Goal: Information Seeking & Learning: Learn about a topic

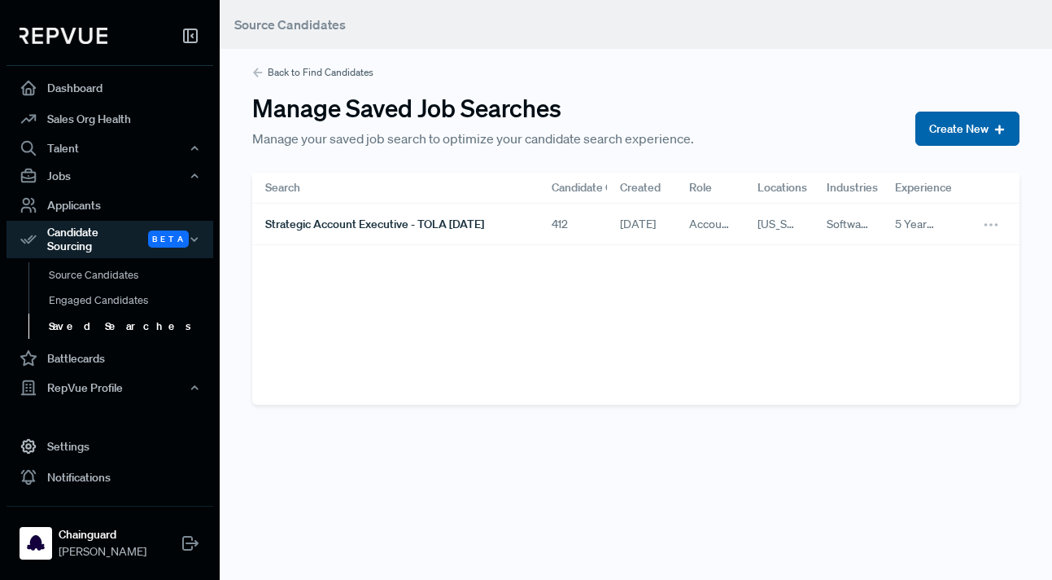
click at [956, 123] on button "Create New" at bounding box center [968, 129] width 104 height 34
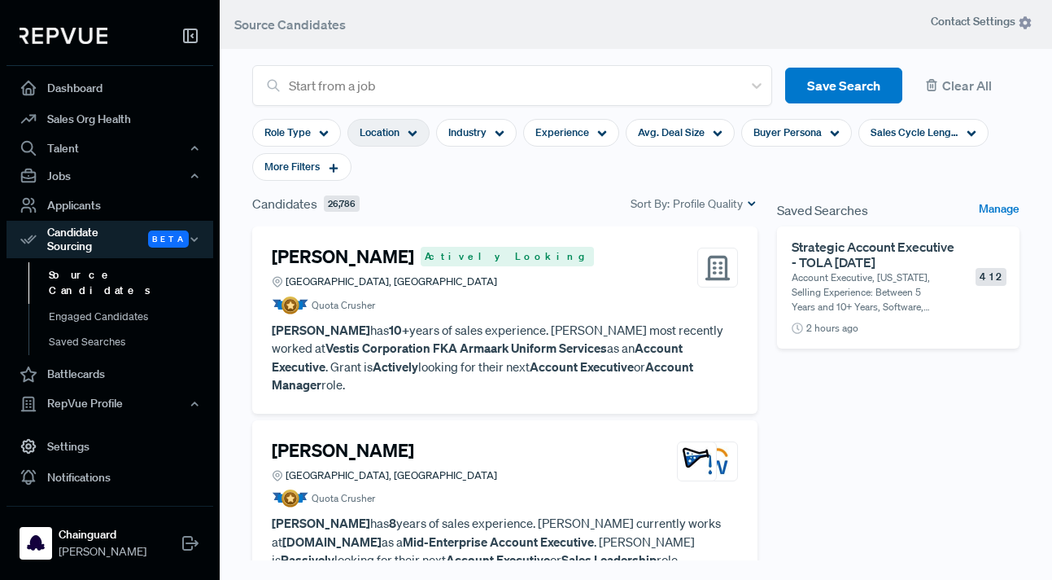
click at [383, 134] on span "Location" at bounding box center [380, 132] width 40 height 15
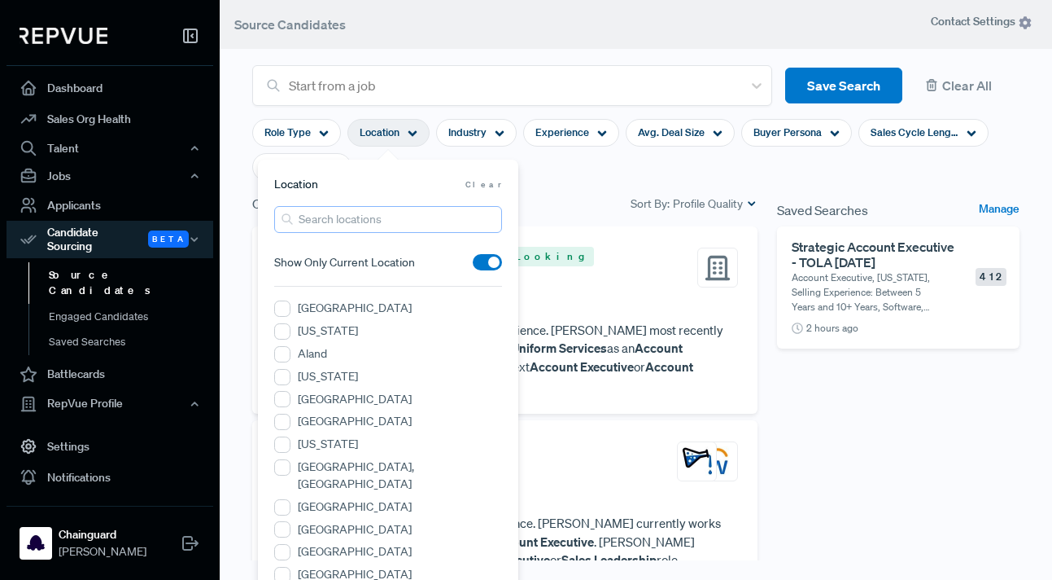
click at [317, 216] on input "search" at bounding box center [388, 219] width 228 height 27
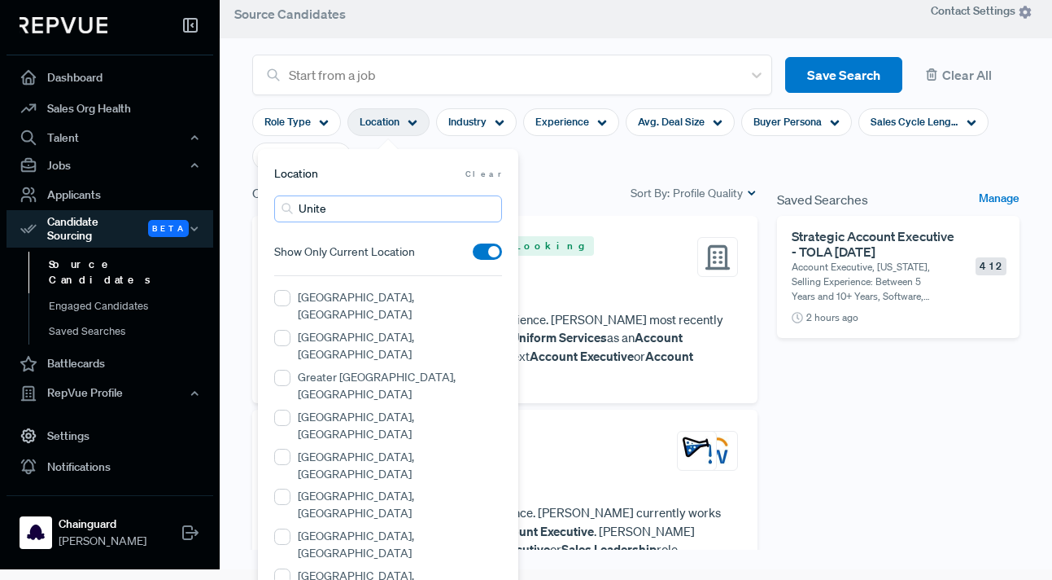
scroll to position [10, 0]
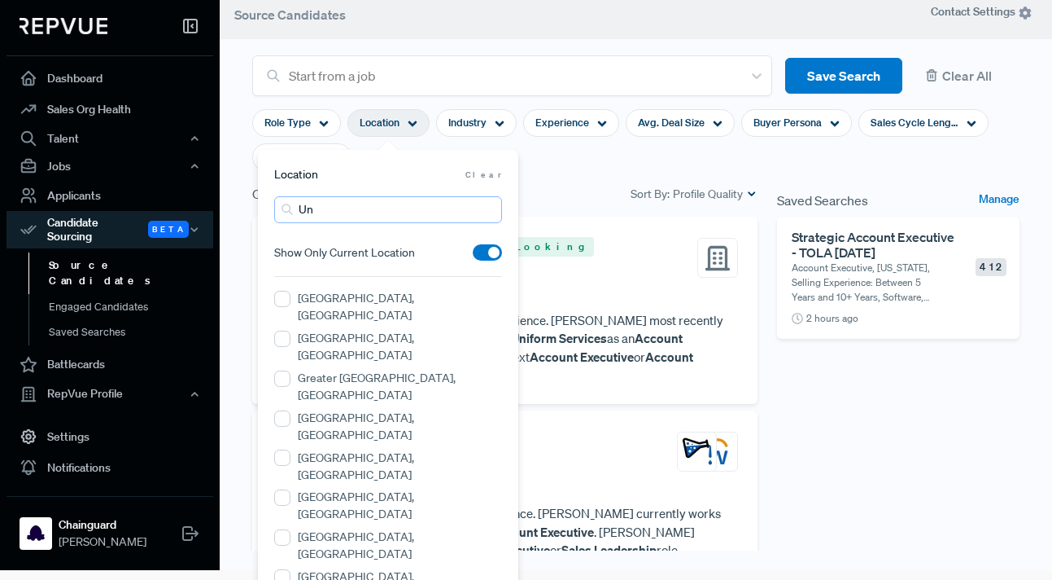
type input "U"
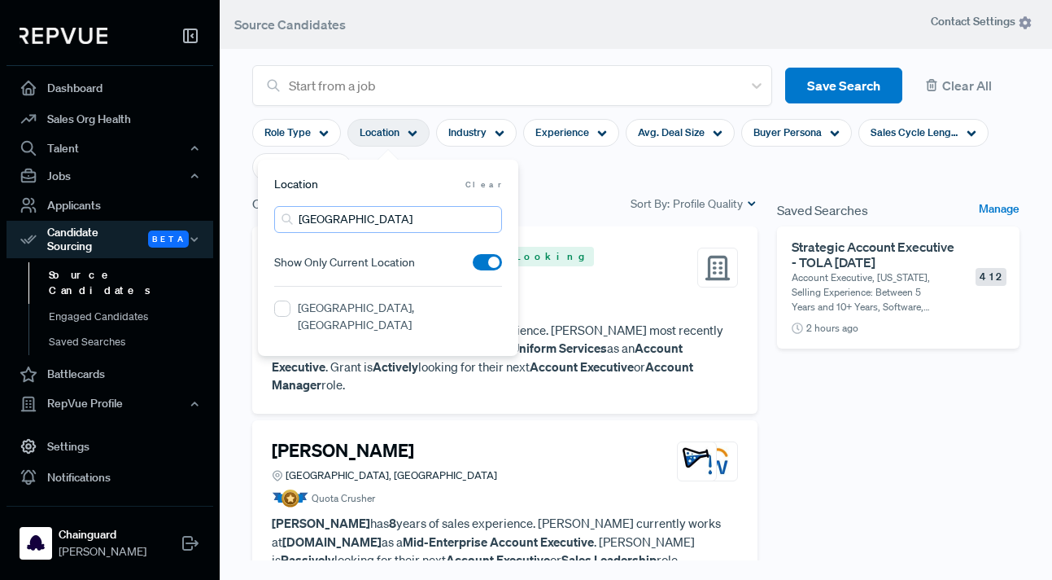
scroll to position [0, 0]
click at [279, 308] on MA "[GEOGRAPHIC_DATA], [GEOGRAPHIC_DATA]" at bounding box center [282, 308] width 16 height 16
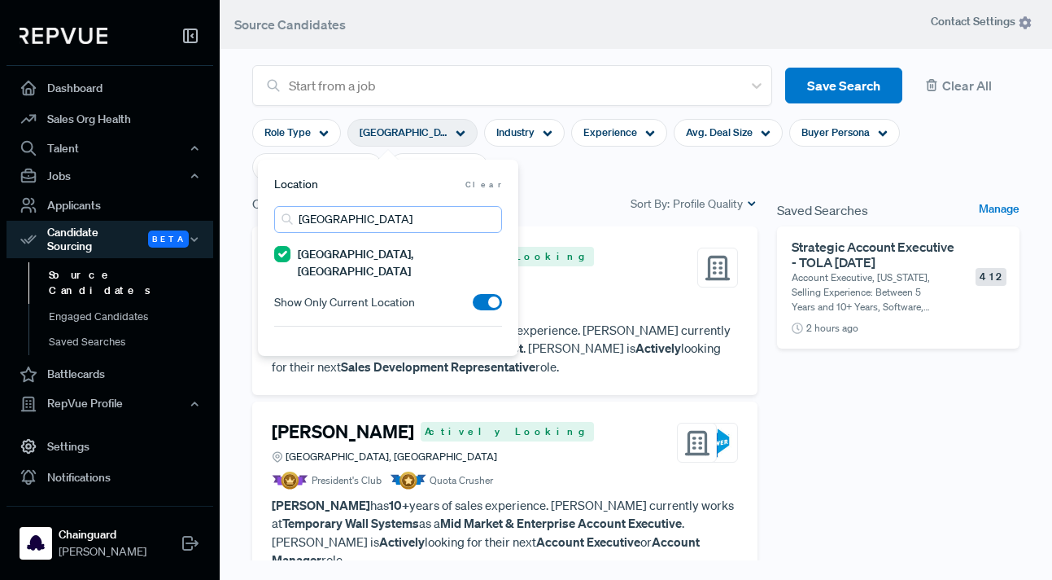
drag, startPoint x: 374, startPoint y: 219, endPoint x: 295, endPoint y: 216, distance: 78.2
click at [295, 216] on input "[GEOGRAPHIC_DATA]" at bounding box center [388, 219] width 228 height 27
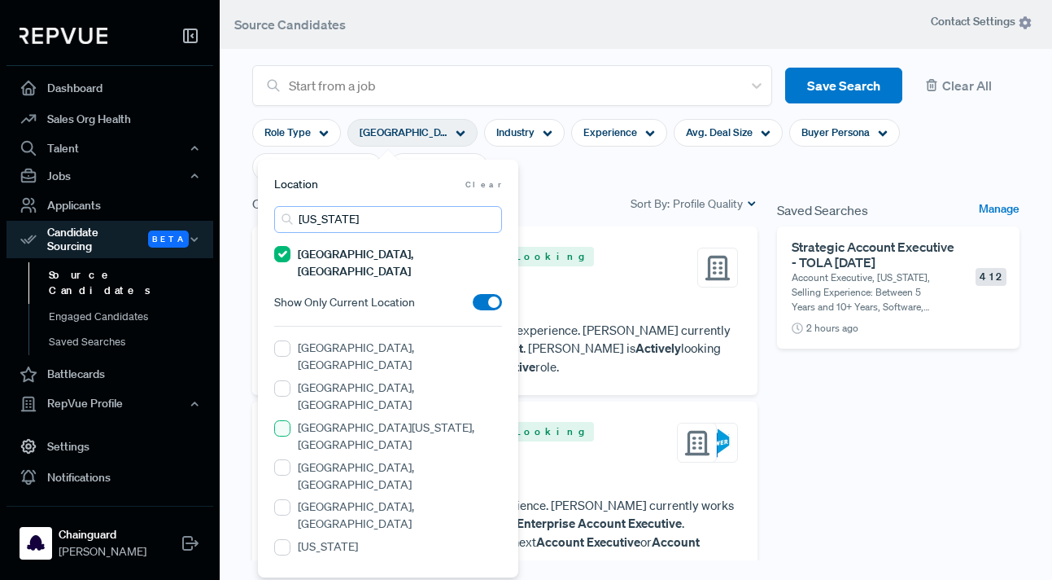
type input "[US_STATE]"
click at [281, 420] on NY "[GEOGRAPHIC_DATA][US_STATE], [GEOGRAPHIC_DATA]" at bounding box center [282, 428] width 16 height 16
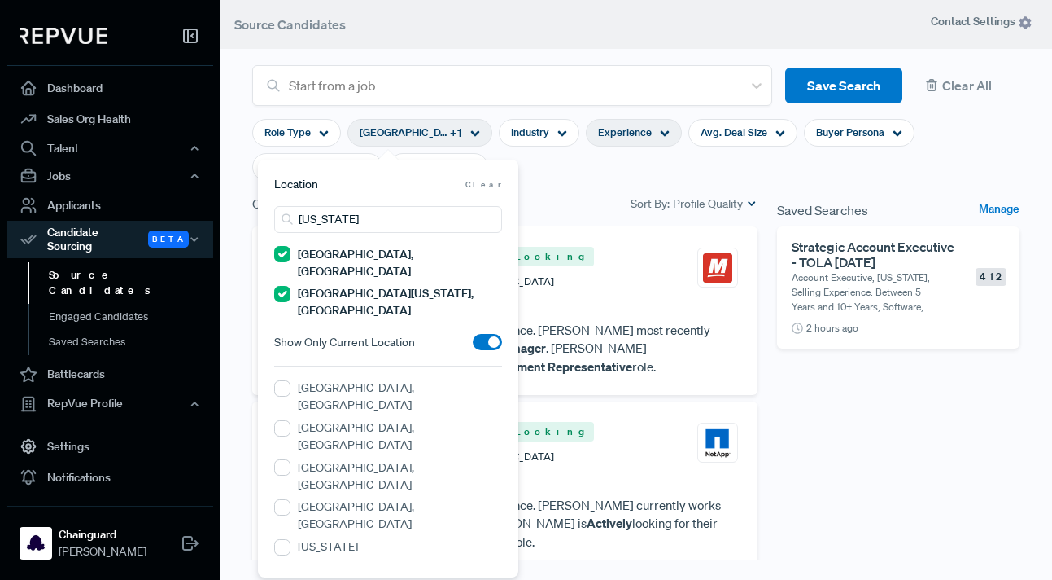
click at [623, 136] on span "Experience" at bounding box center [625, 132] width 54 height 15
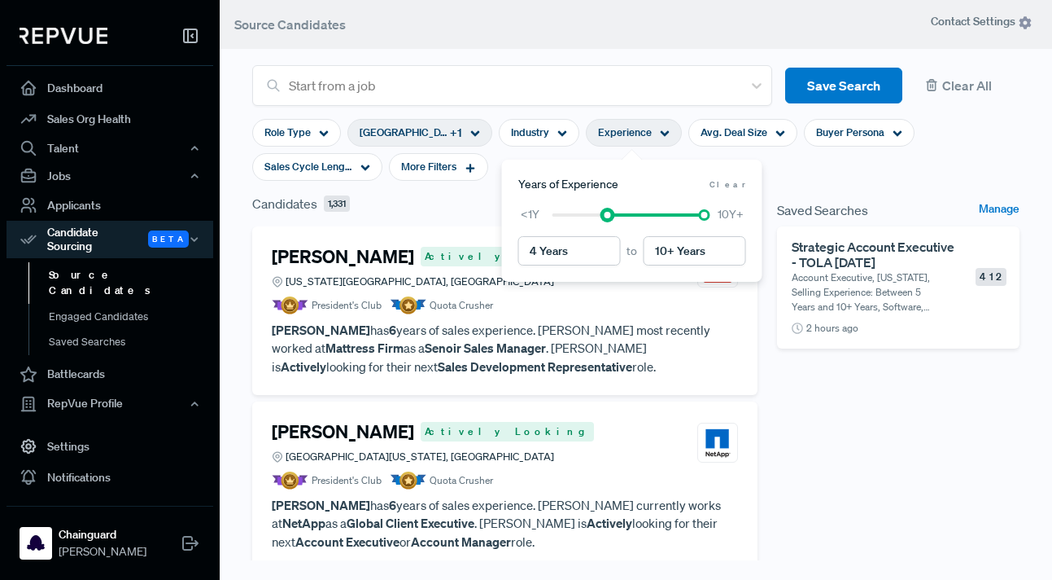
type input "5 Years"
drag, startPoint x: 551, startPoint y: 215, endPoint x: 619, endPoint y: 221, distance: 68.6
click at [619, 221] on div "<1Y 10Y+" at bounding box center [632, 214] width 228 height 17
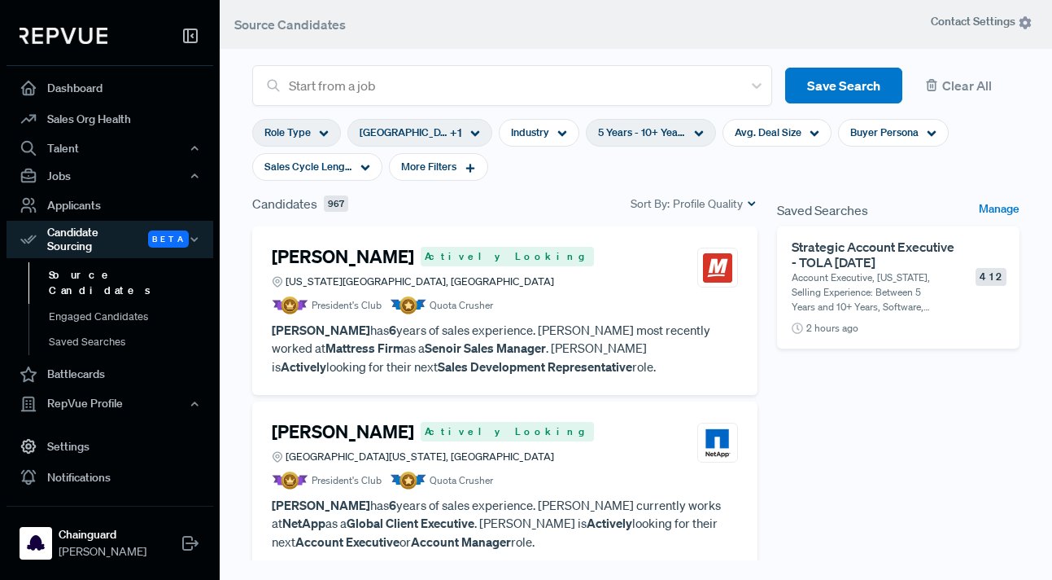
click at [308, 129] on span "Role Type" at bounding box center [288, 132] width 46 height 15
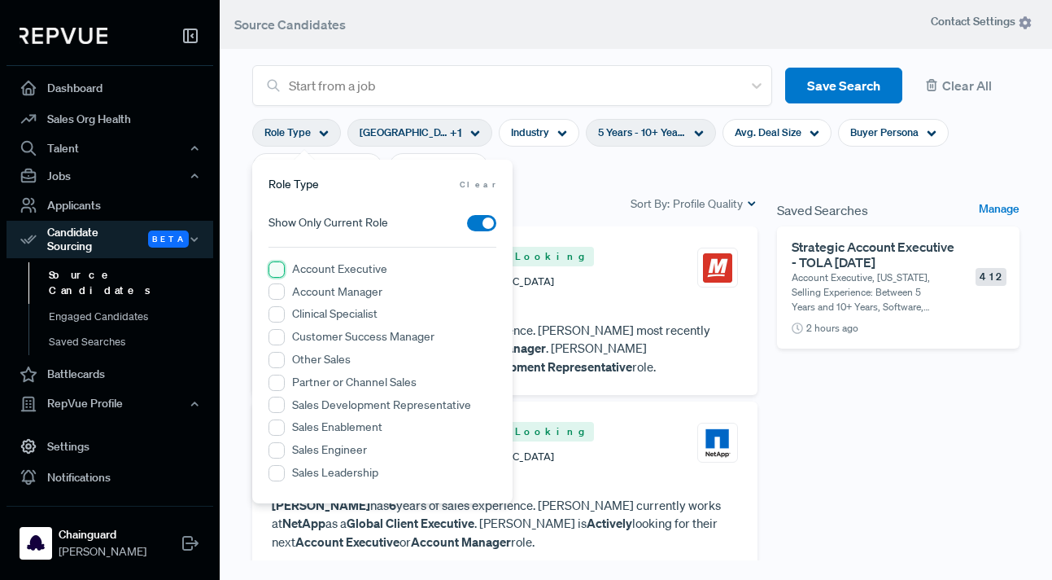
click at [278, 269] on Executive "Account Executive" at bounding box center [277, 269] width 16 height 16
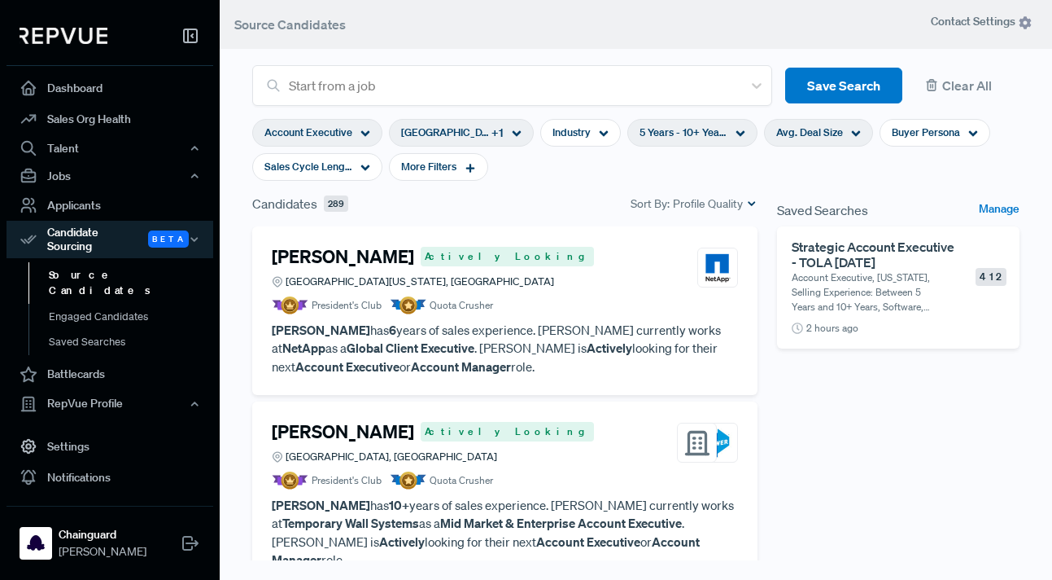
click at [815, 133] on span "Avg. Deal Size" at bounding box center [809, 132] width 67 height 15
click at [903, 135] on span "Buyer Persona" at bounding box center [926, 132] width 68 height 15
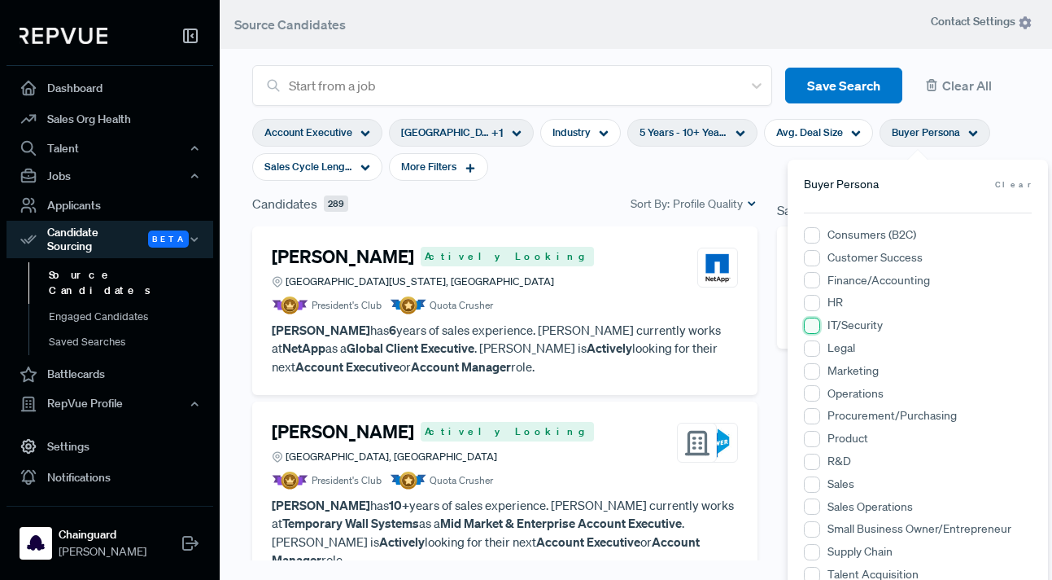
click at [817, 322] on input "IT/Security" at bounding box center [812, 325] width 16 height 16
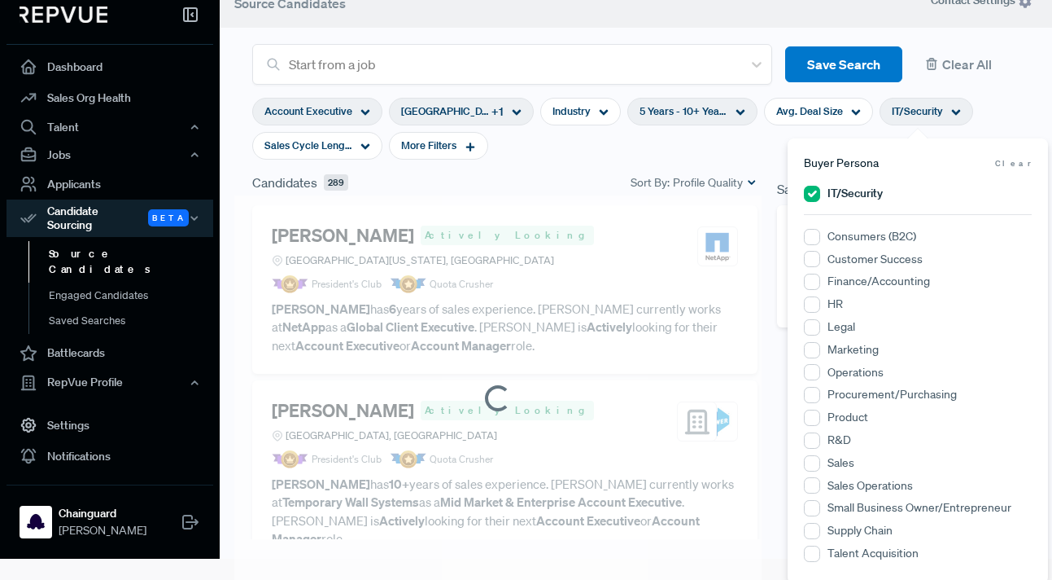
scroll to position [25, 0]
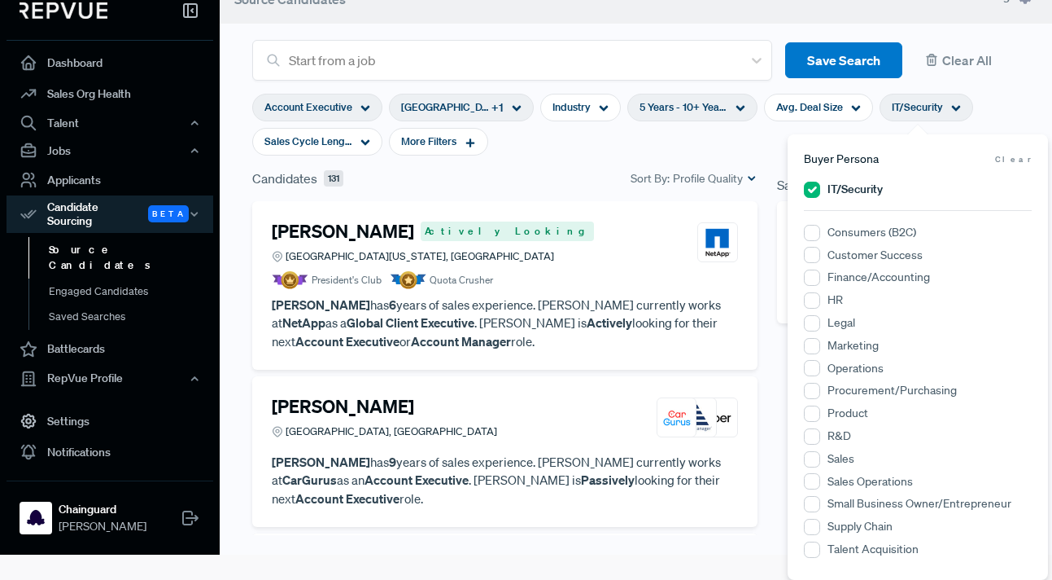
click at [667, 153] on section "Account Executive [GEOGRAPHIC_DATA], [GEOGRAPHIC_DATA] + 1 Industry 5 Years - 1…" at bounding box center [636, 125] width 768 height 88
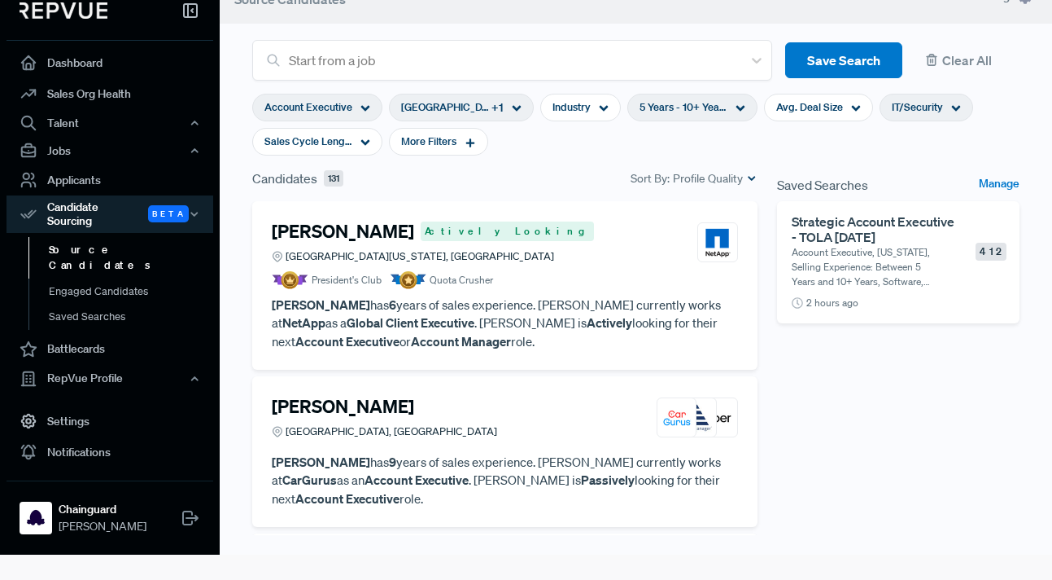
scroll to position [0, 0]
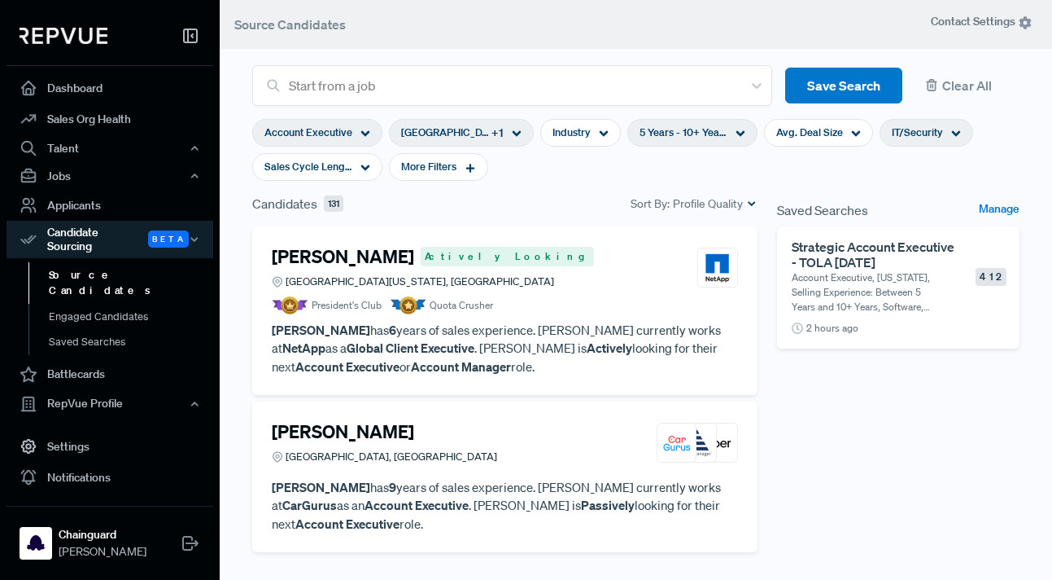
click at [363, 260] on h4 "[PERSON_NAME]" at bounding box center [343, 256] width 142 height 21
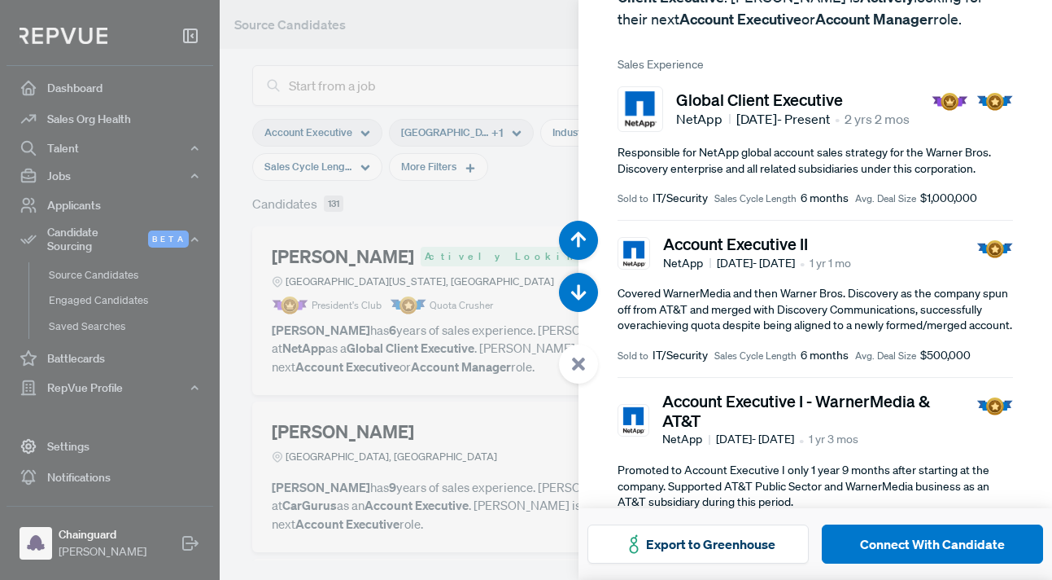
scroll to position [249, 0]
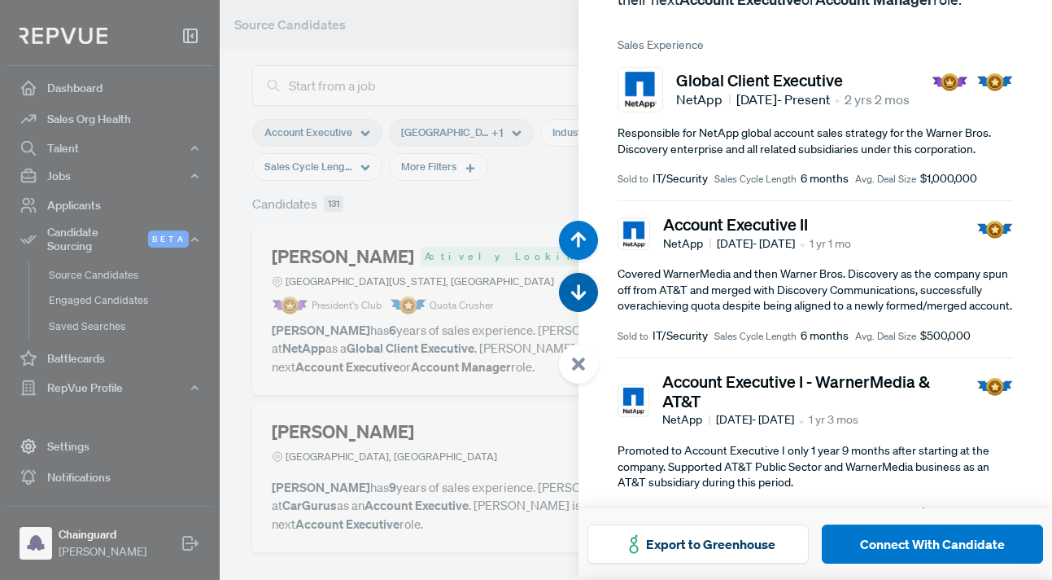
click at [576, 296] on use "button" at bounding box center [578, 291] width 15 height 15
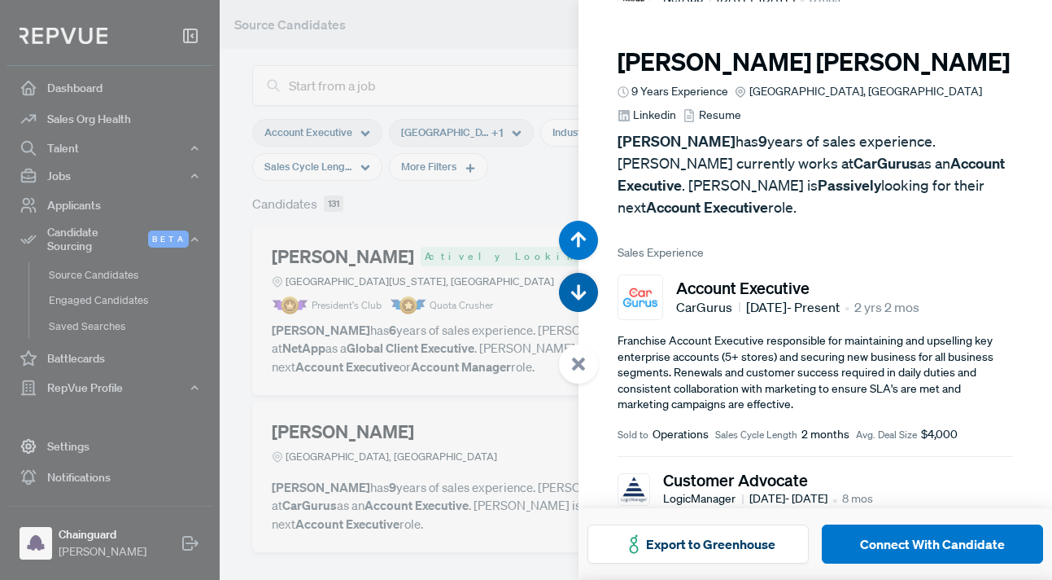
scroll to position [580, 0]
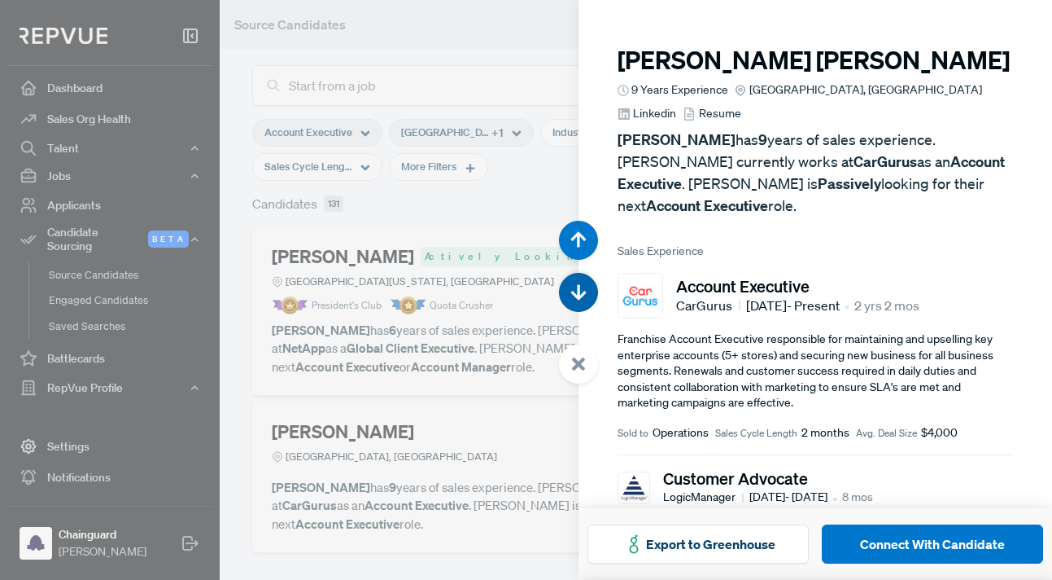
click at [576, 296] on use "button" at bounding box center [578, 291] width 15 height 15
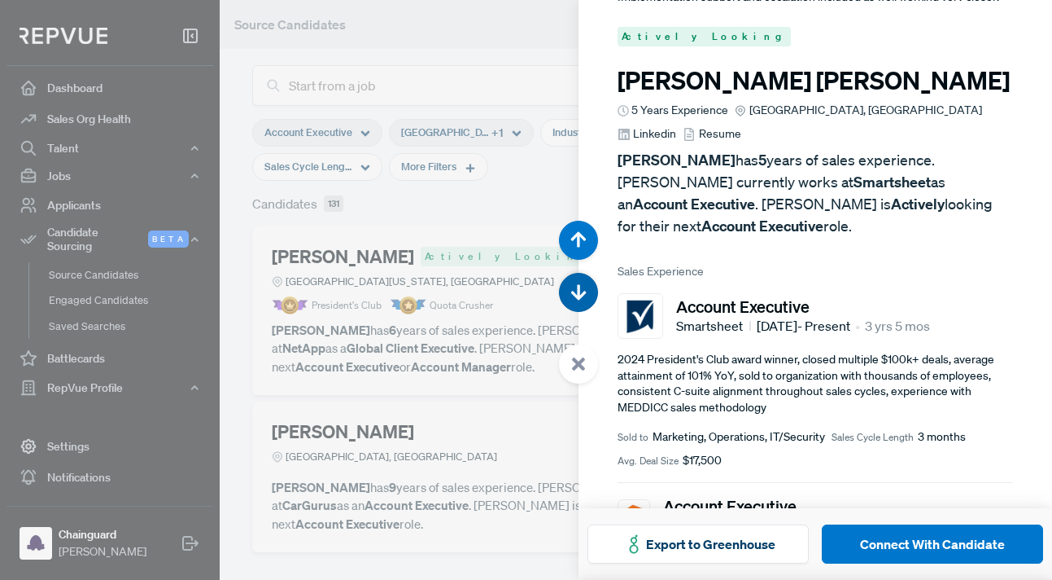
scroll to position [1159, 0]
click at [576, 296] on use "button" at bounding box center [578, 291] width 15 height 15
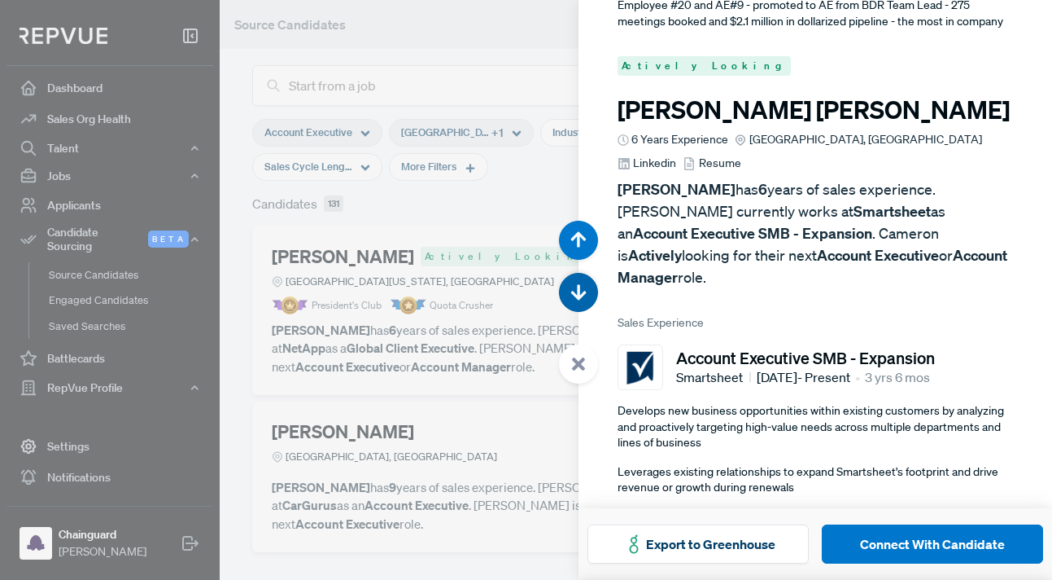
scroll to position [1739, 0]
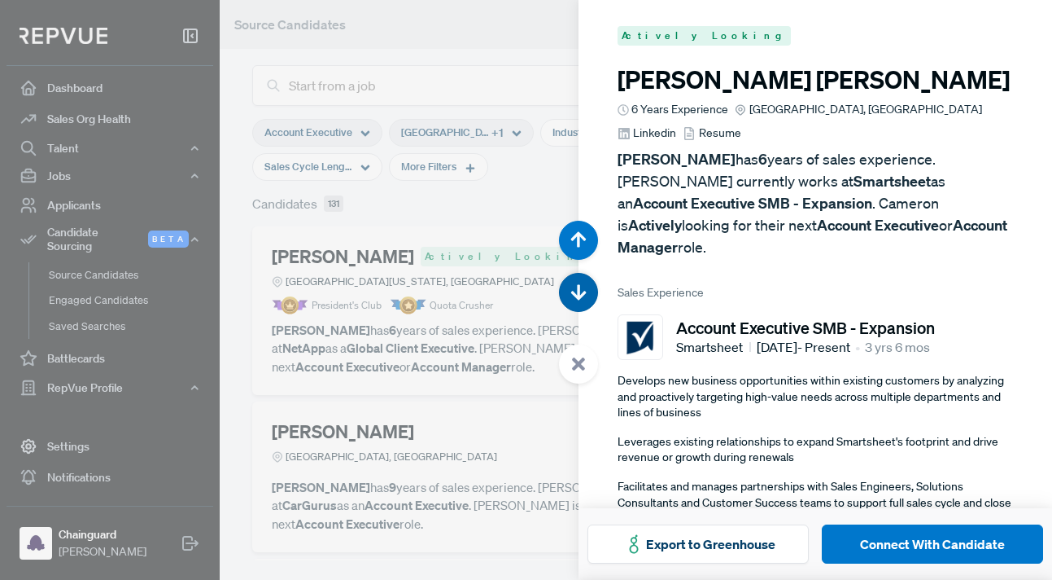
click at [576, 296] on use "button" at bounding box center [578, 291] width 15 height 15
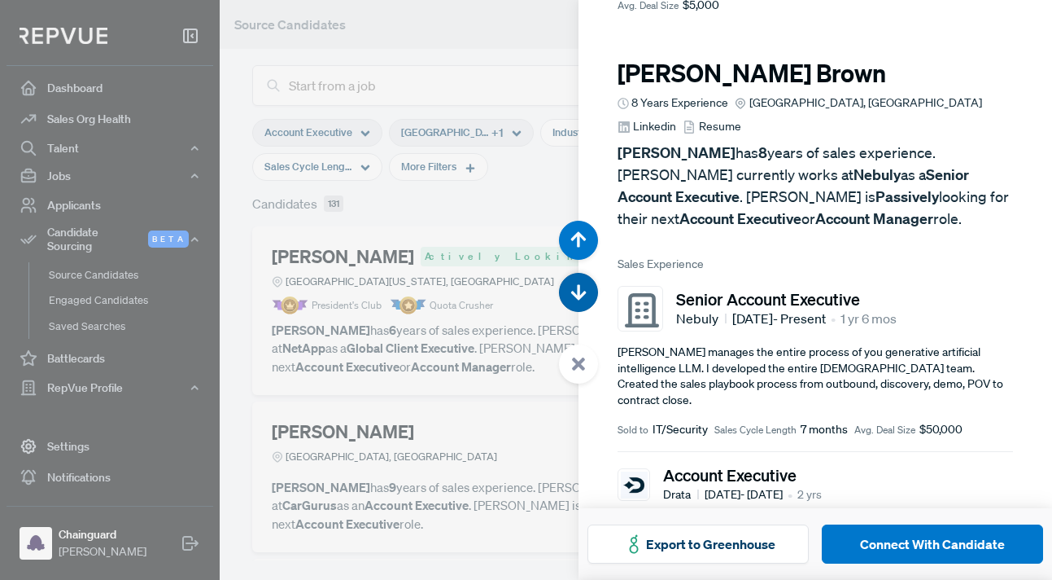
scroll to position [2318, 0]
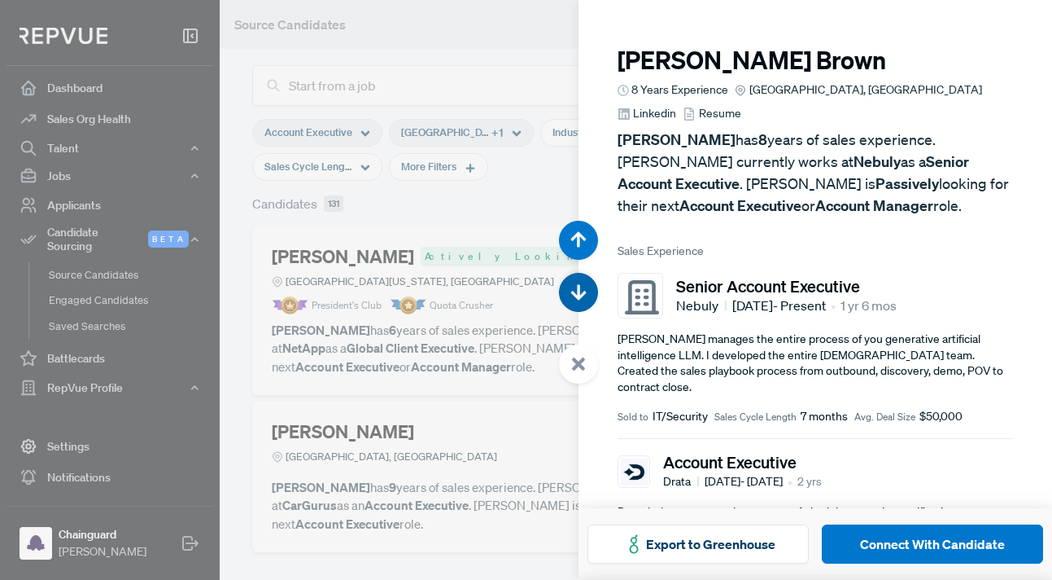
click at [576, 296] on use "button" at bounding box center [578, 291] width 15 height 15
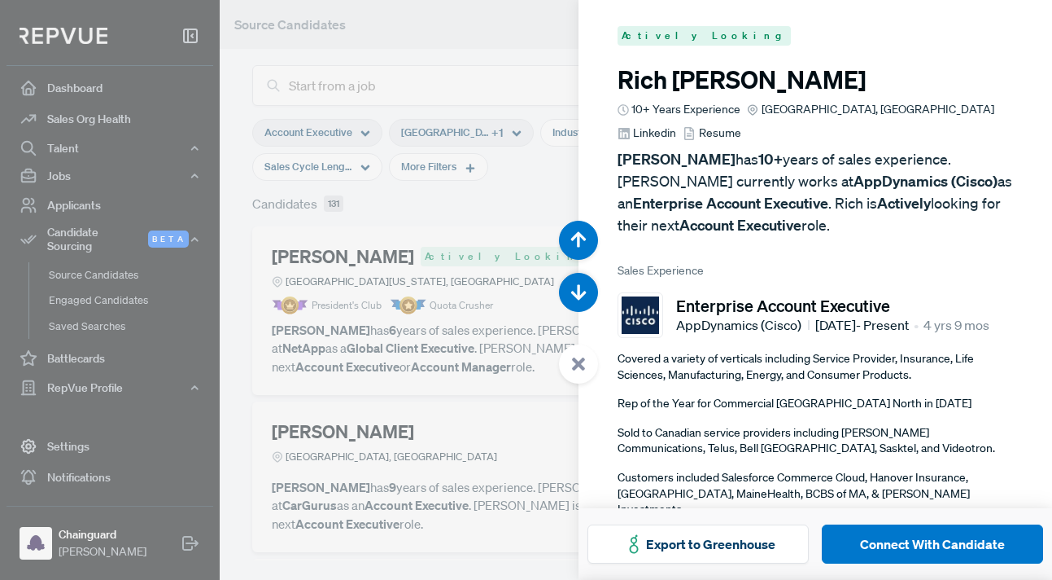
click at [676, 125] on span "Linkedin" at bounding box center [654, 133] width 43 height 17
click at [581, 293] on icon "button" at bounding box center [579, 292] width 16 height 16
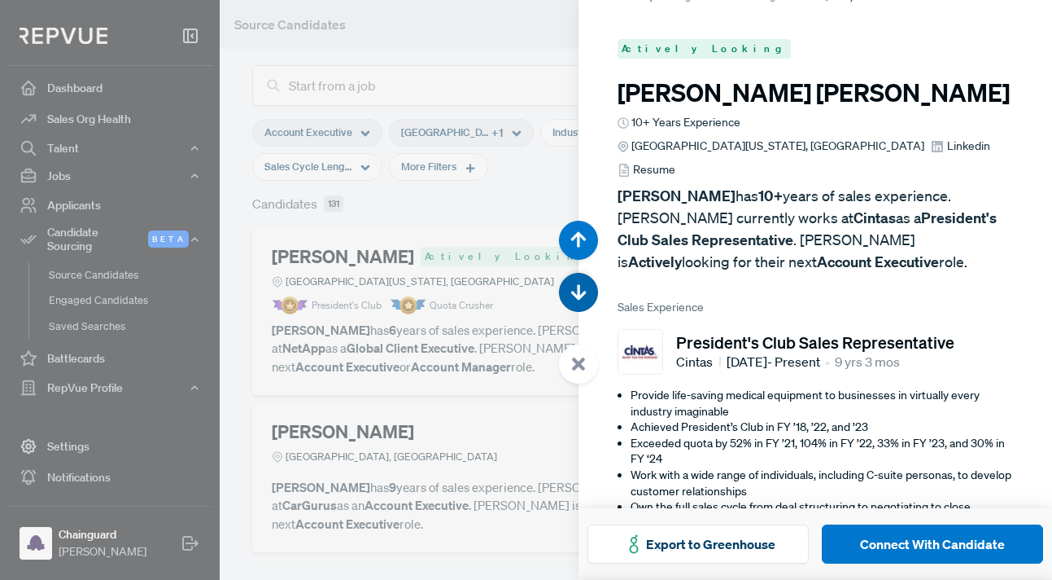
scroll to position [3477, 0]
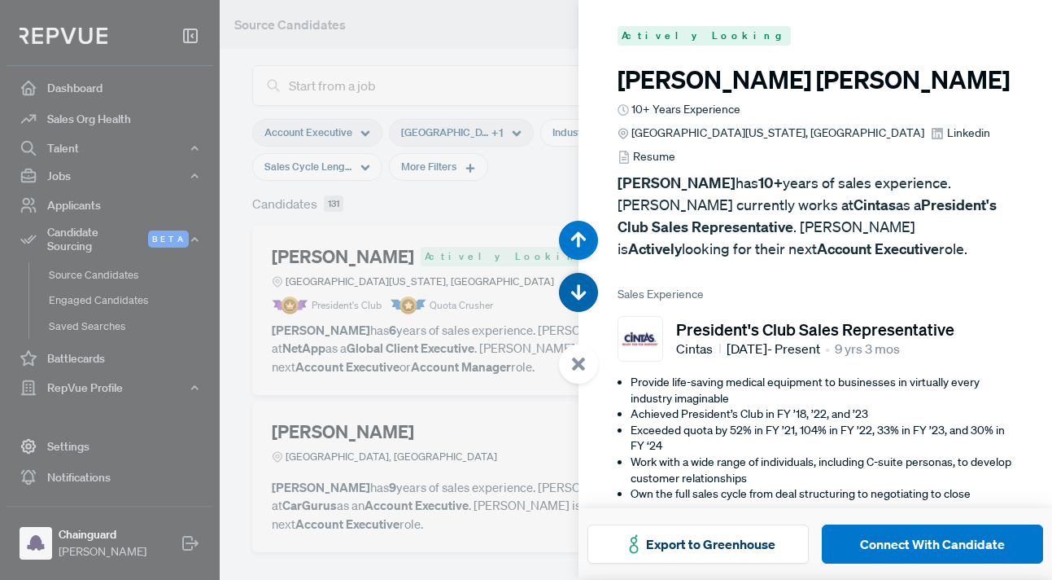
click at [581, 293] on icon "button" at bounding box center [579, 292] width 16 height 16
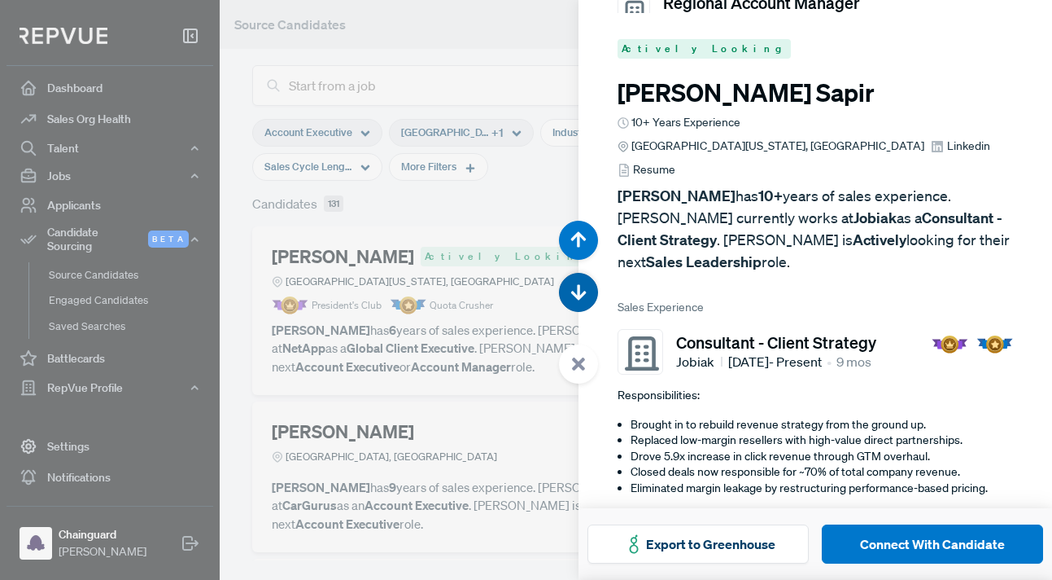
scroll to position [4057, 0]
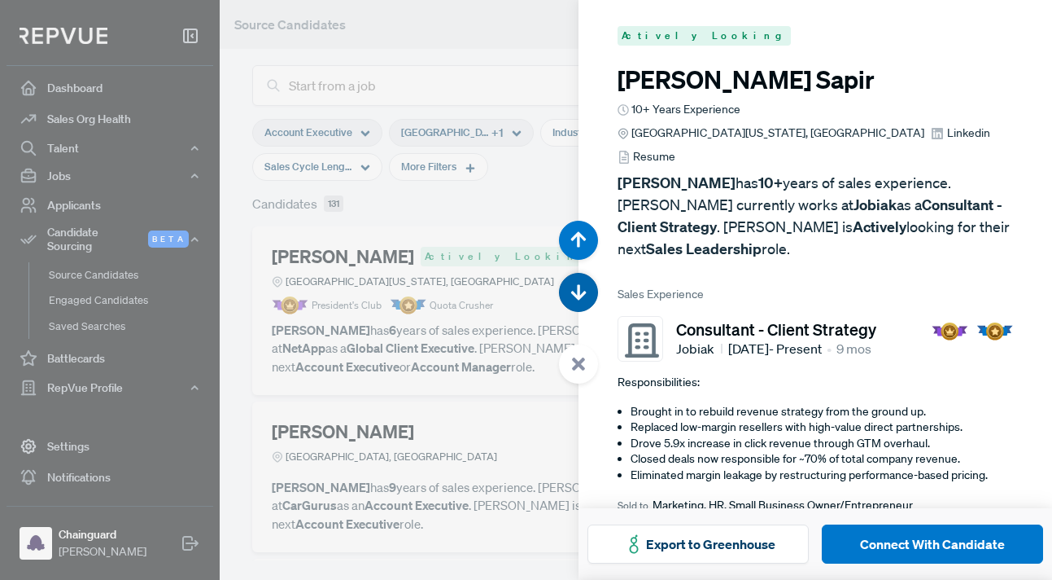
click at [581, 293] on icon "button" at bounding box center [579, 292] width 16 height 16
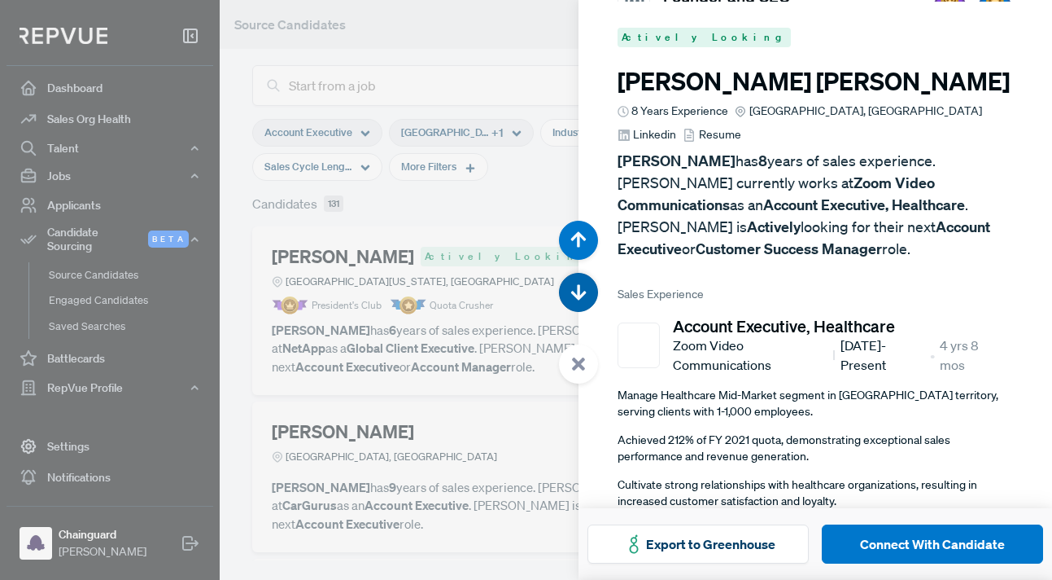
scroll to position [4636, 0]
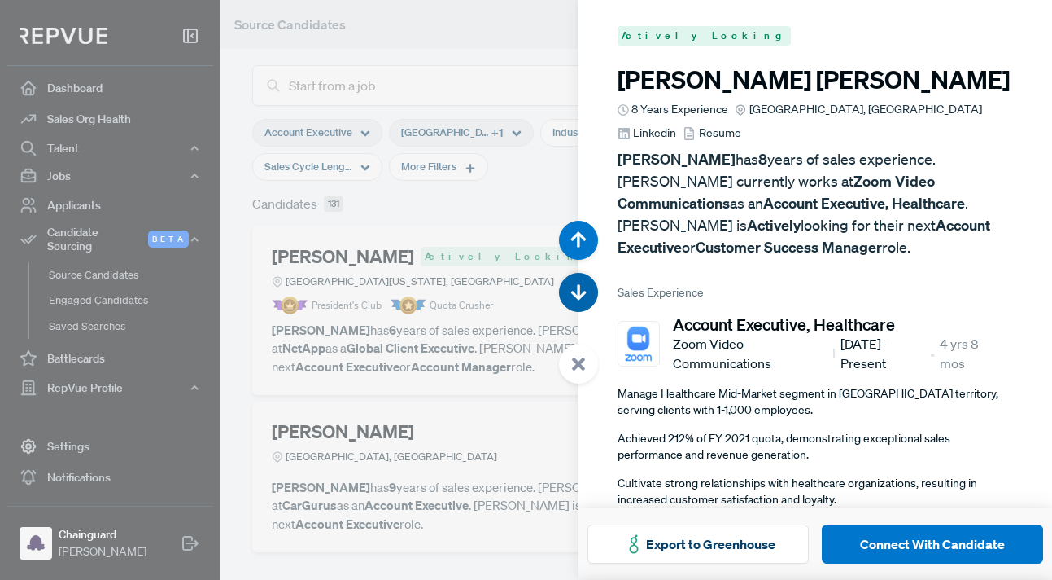
click at [581, 293] on icon "button" at bounding box center [579, 292] width 16 height 16
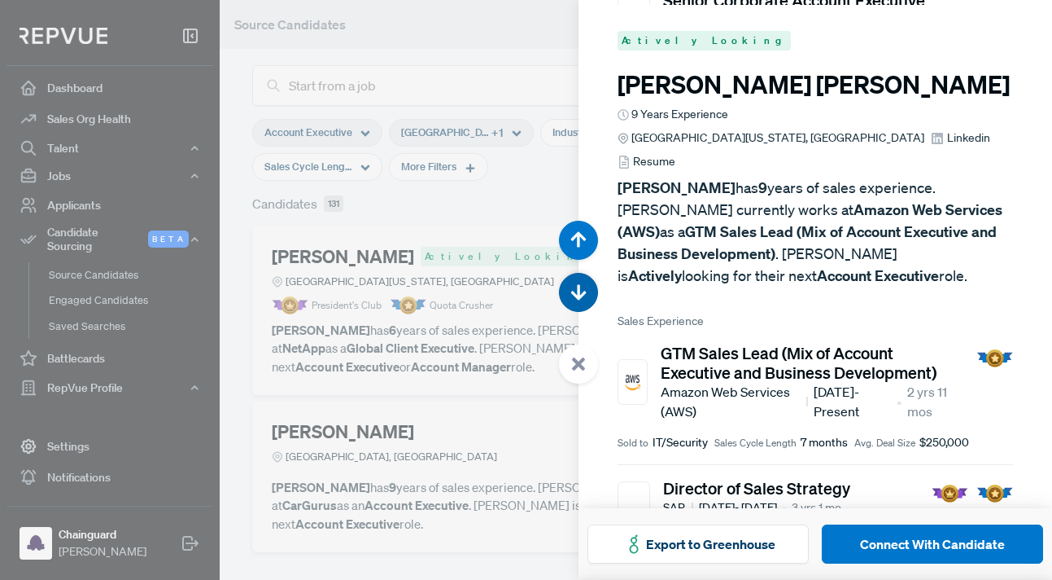
scroll to position [5216, 0]
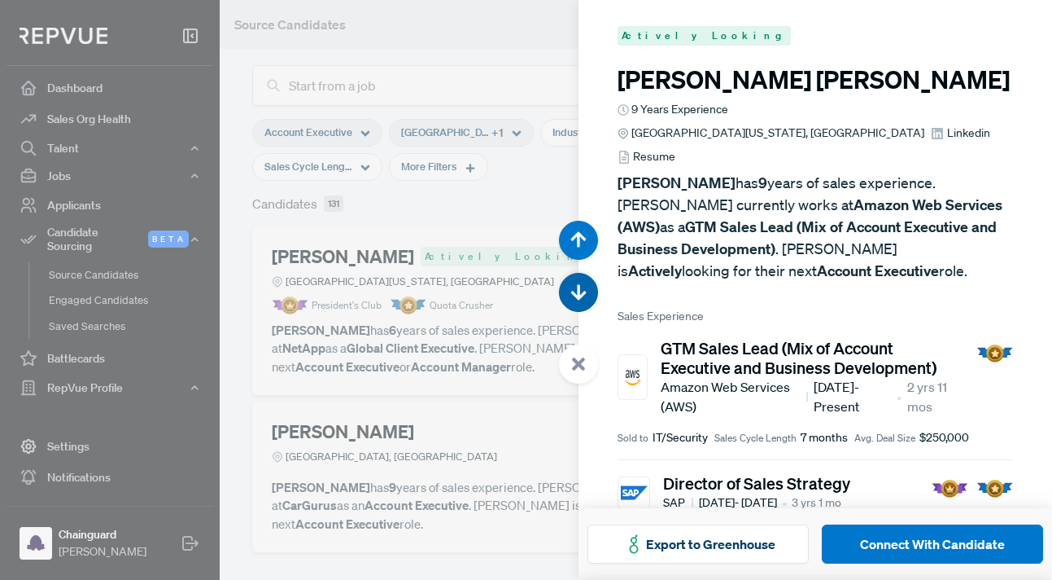
click at [581, 293] on icon "button" at bounding box center [579, 292] width 16 height 16
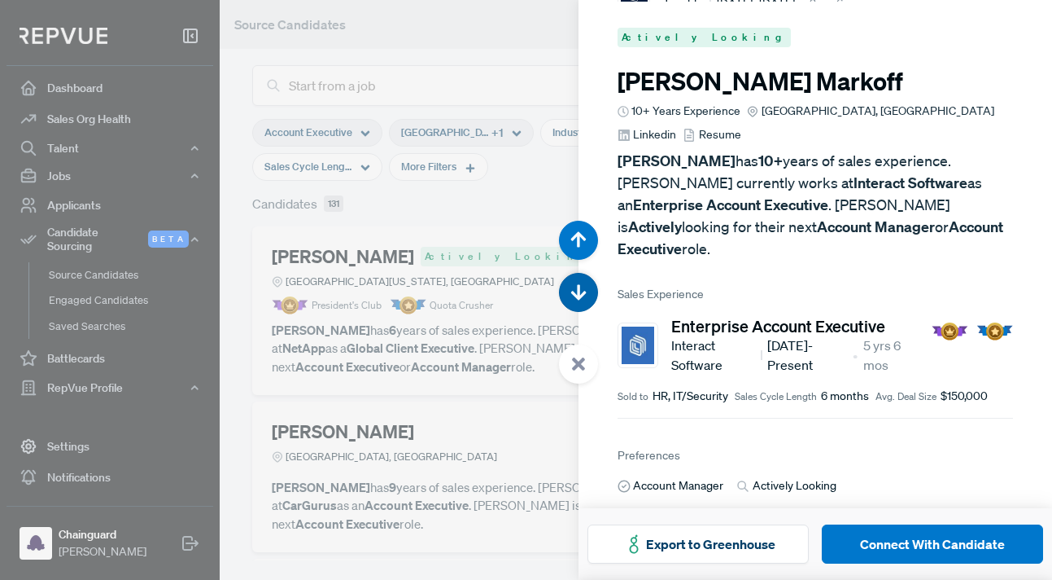
scroll to position [5795, 0]
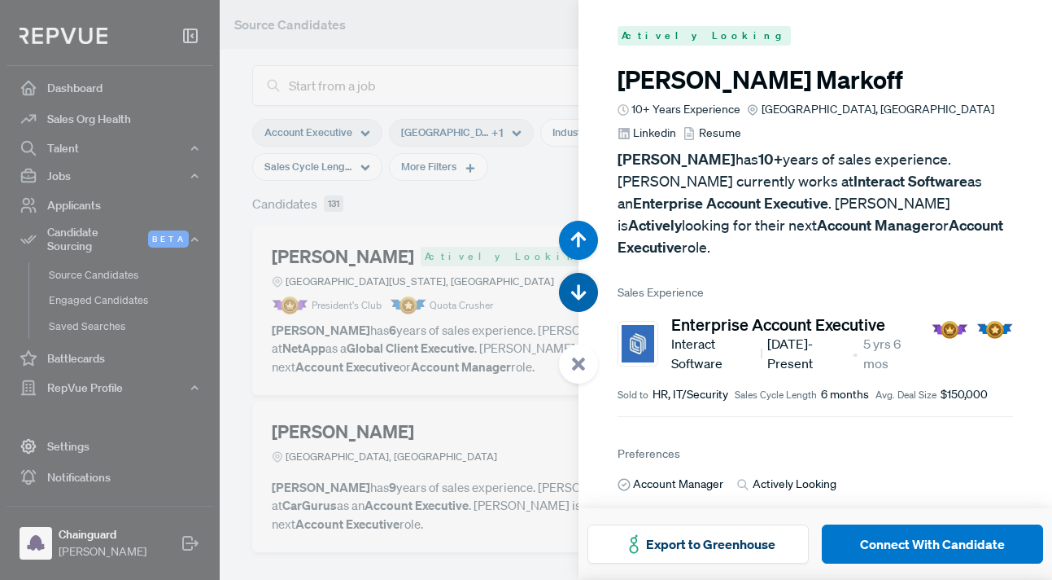
click at [581, 293] on icon "button" at bounding box center [579, 292] width 16 height 16
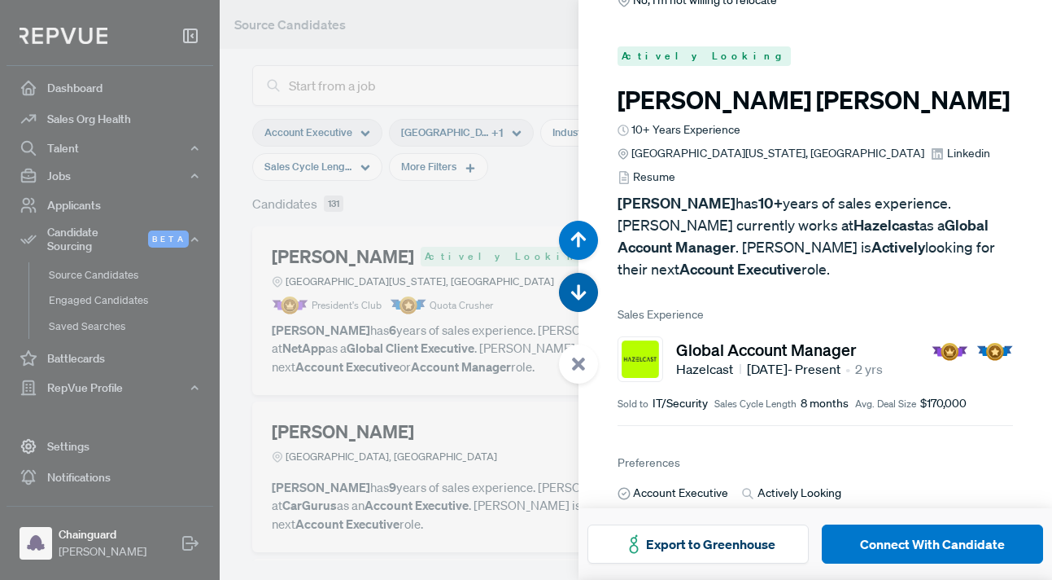
scroll to position [6375, 0]
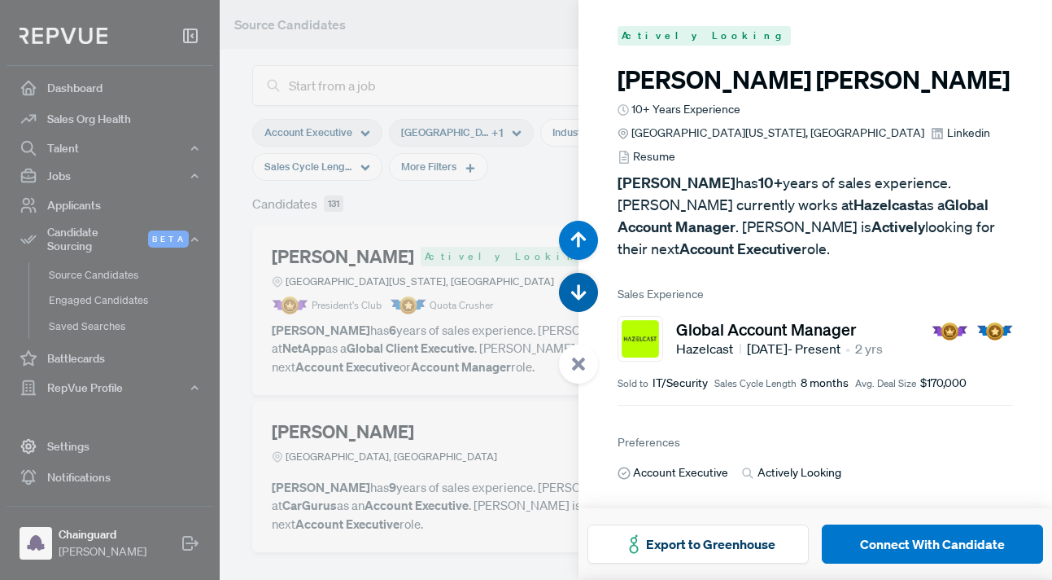
click at [581, 293] on icon "button" at bounding box center [579, 292] width 16 height 16
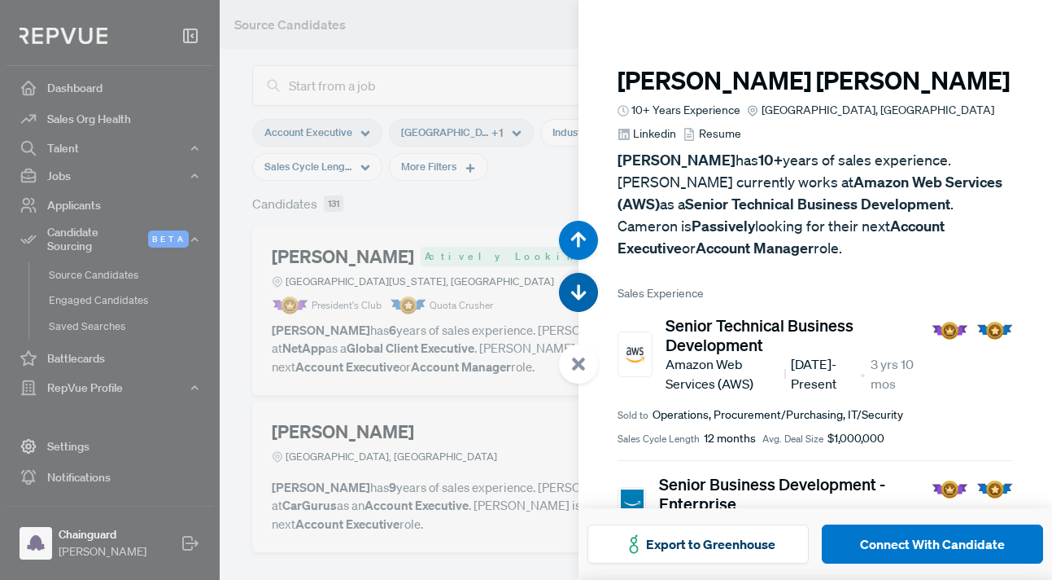
scroll to position [6954, 0]
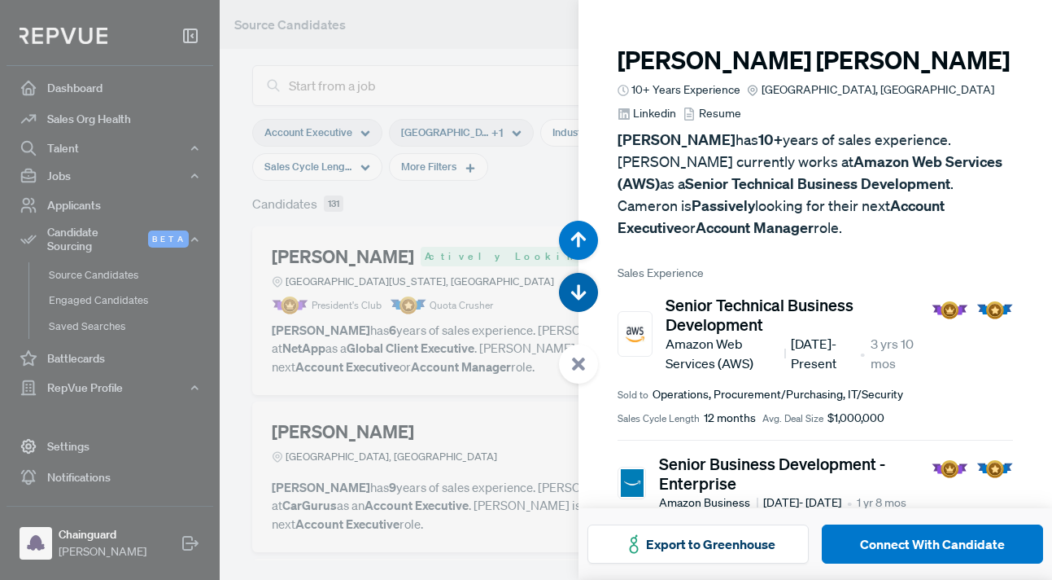
click at [581, 293] on icon "button" at bounding box center [579, 292] width 16 height 16
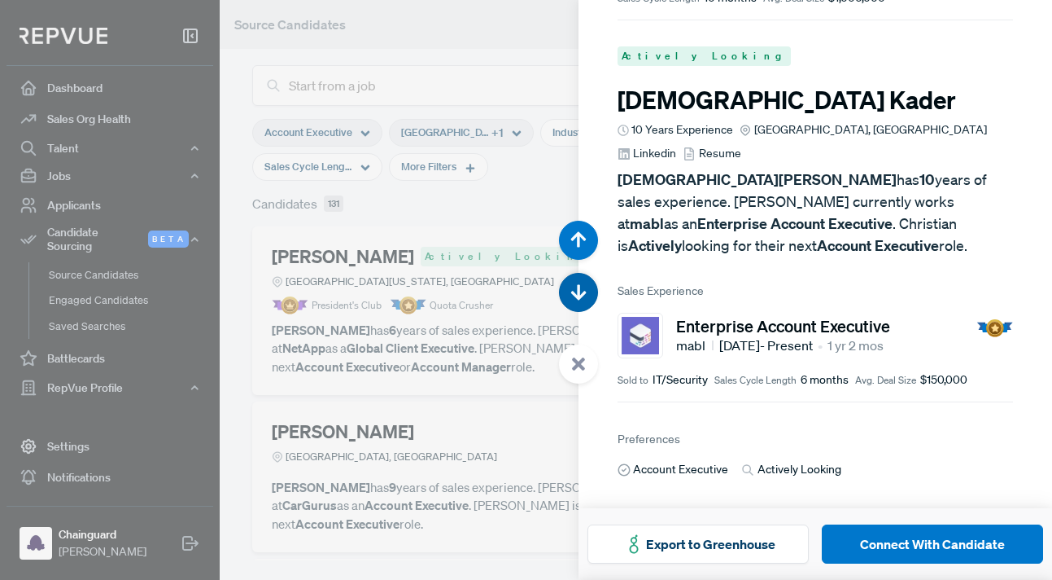
scroll to position [7534, 0]
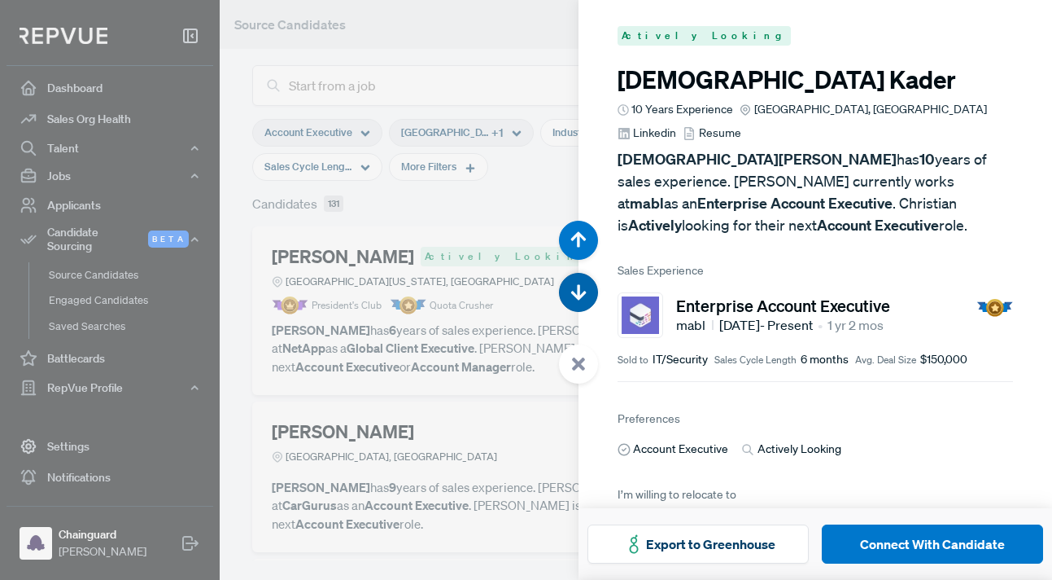
click at [581, 293] on icon "button" at bounding box center [579, 292] width 16 height 16
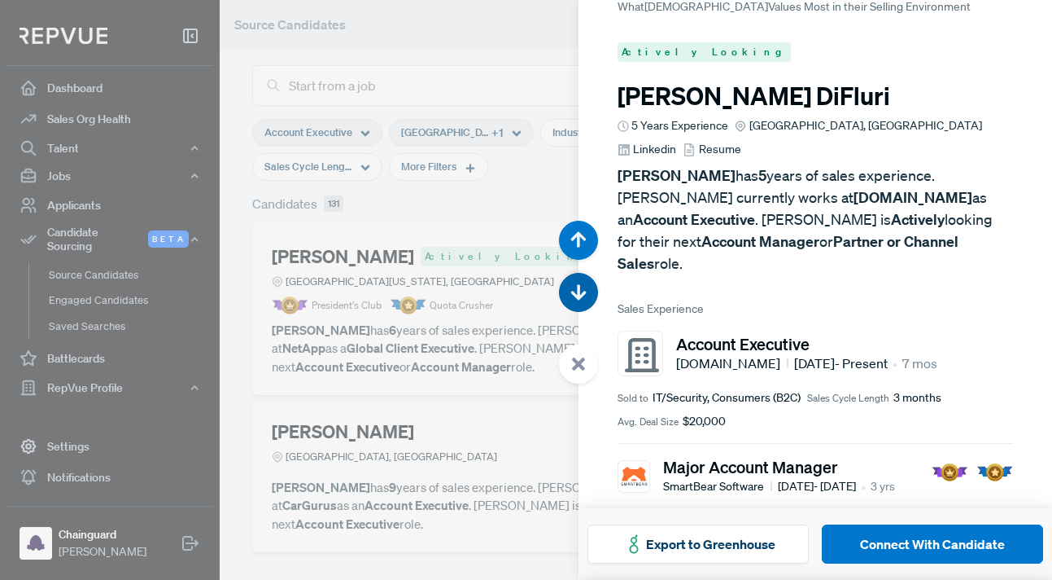
scroll to position [8113, 0]
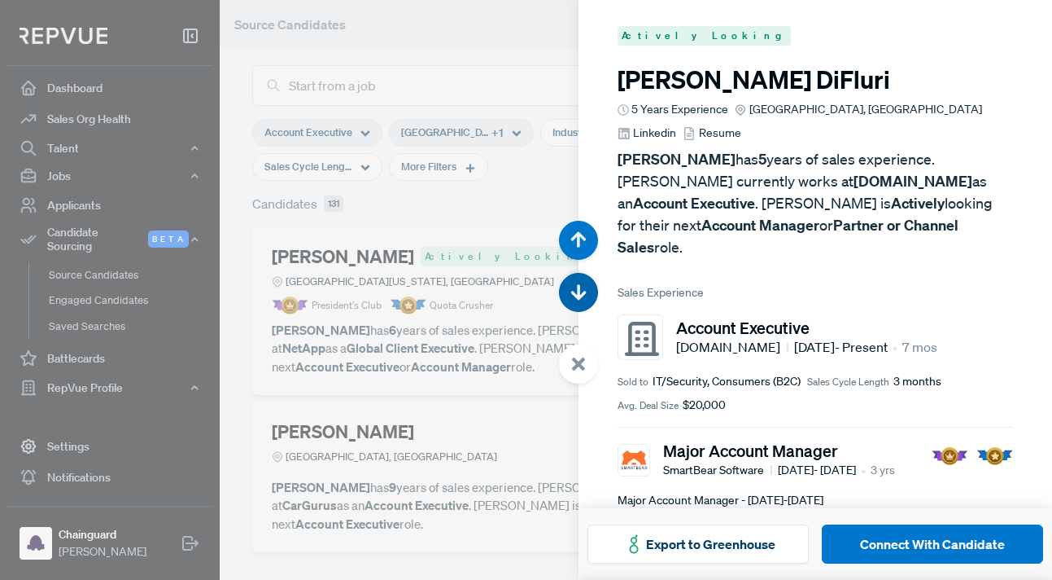
click at [581, 293] on icon "button" at bounding box center [579, 292] width 16 height 16
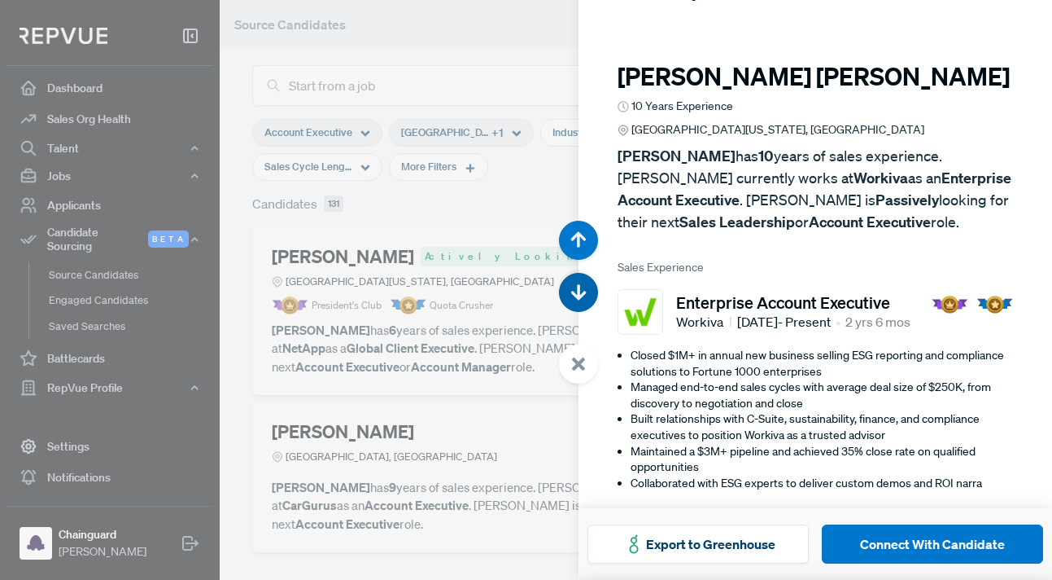
scroll to position [8693, 0]
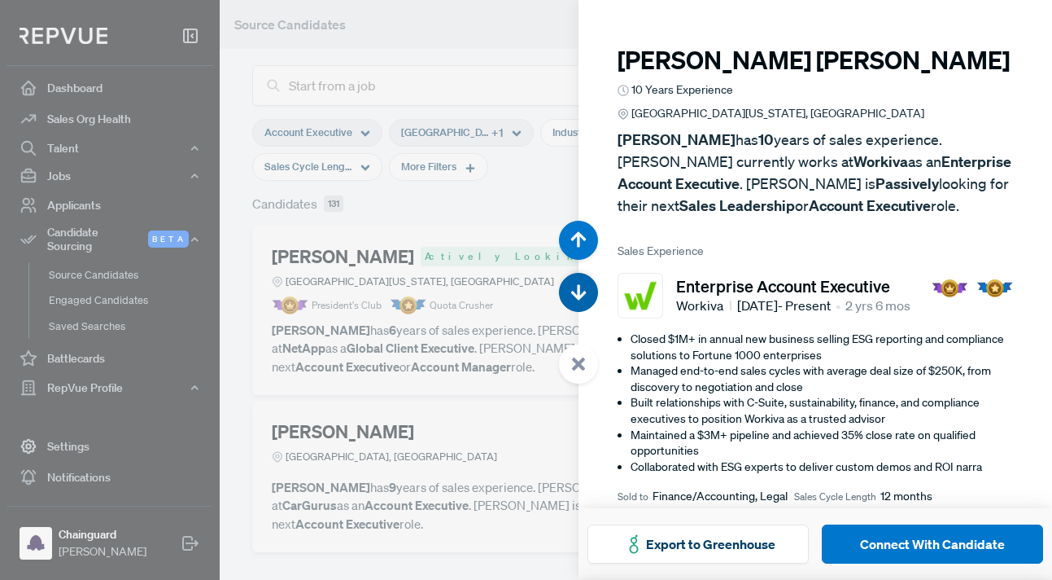
click at [581, 293] on icon "button" at bounding box center [579, 292] width 16 height 16
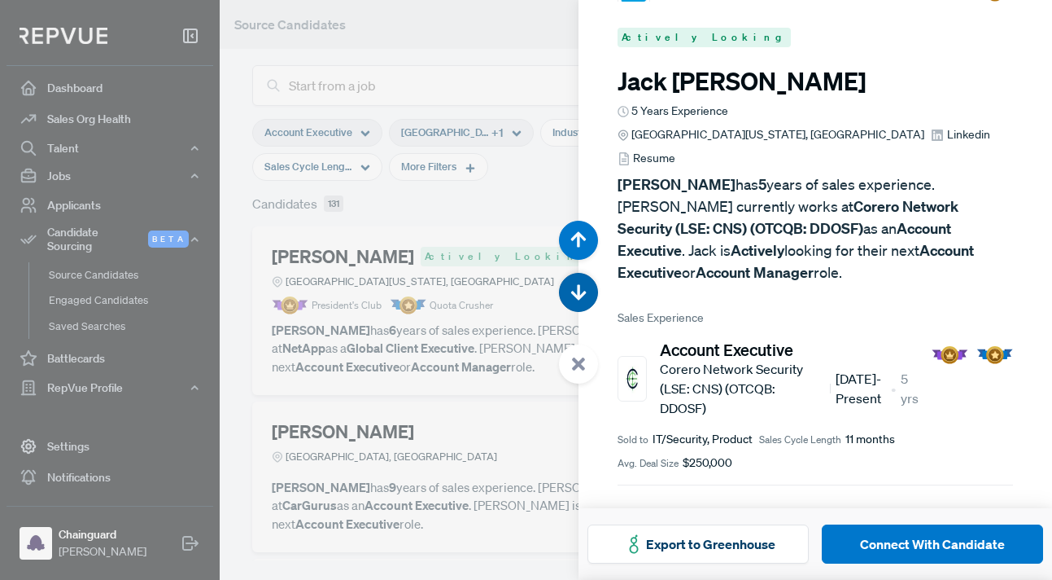
scroll to position [9272, 0]
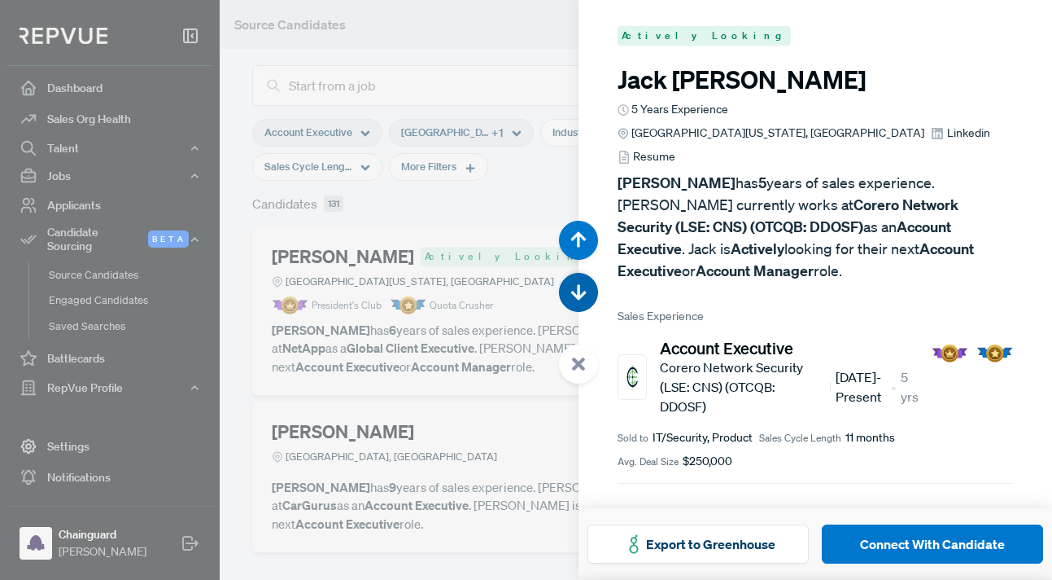
click at [581, 293] on icon "button" at bounding box center [579, 292] width 16 height 16
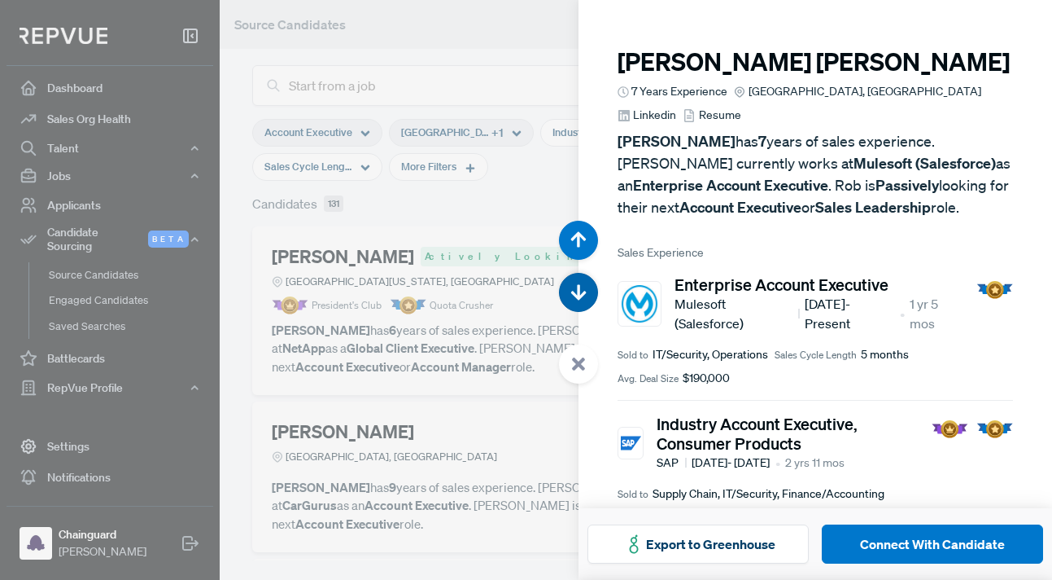
scroll to position [9852, 0]
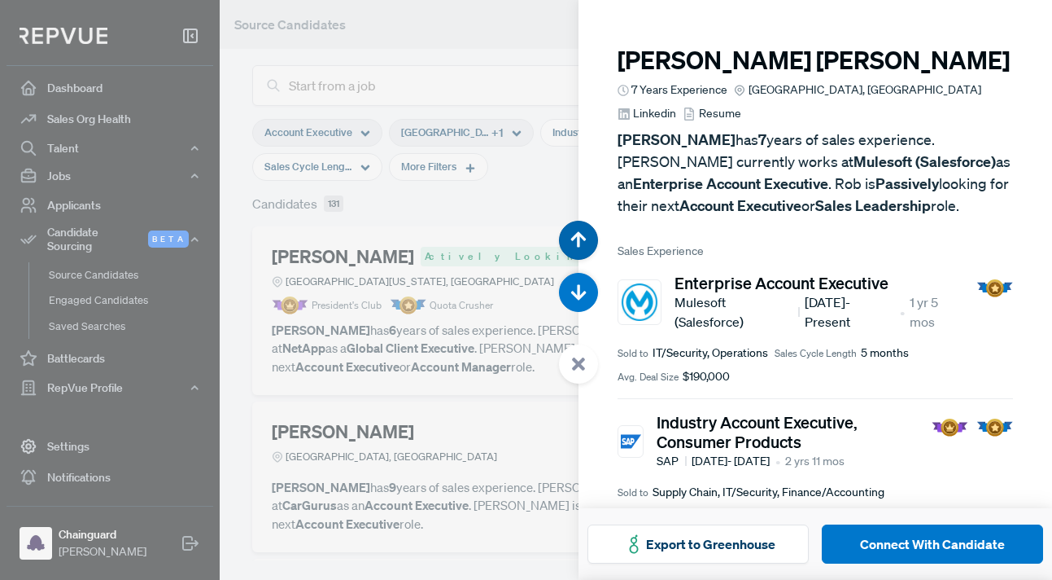
click at [582, 241] on icon "button" at bounding box center [579, 239] width 16 height 16
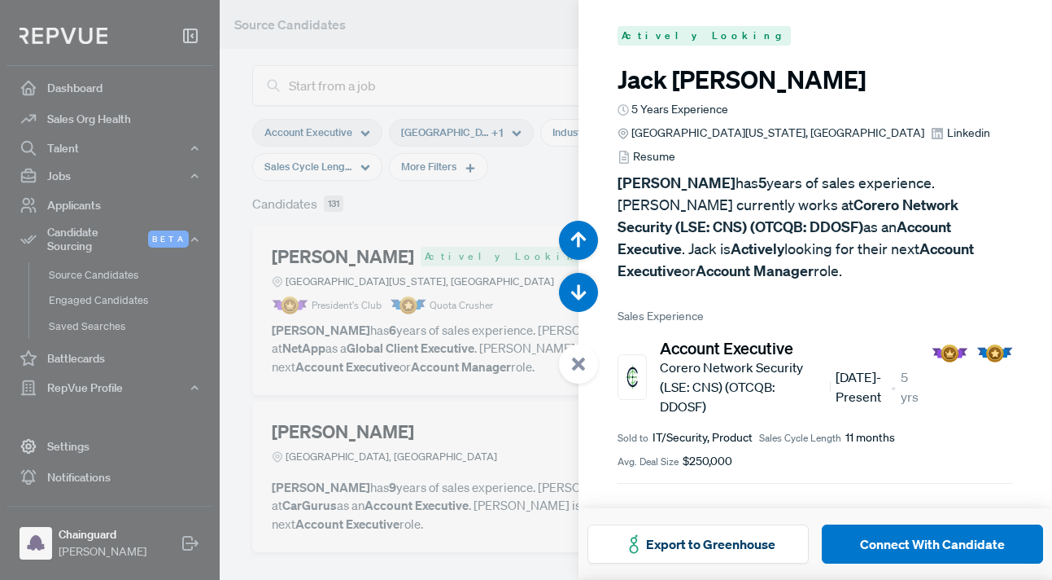
click at [947, 125] on span "Linkedin" at bounding box center [968, 133] width 43 height 17
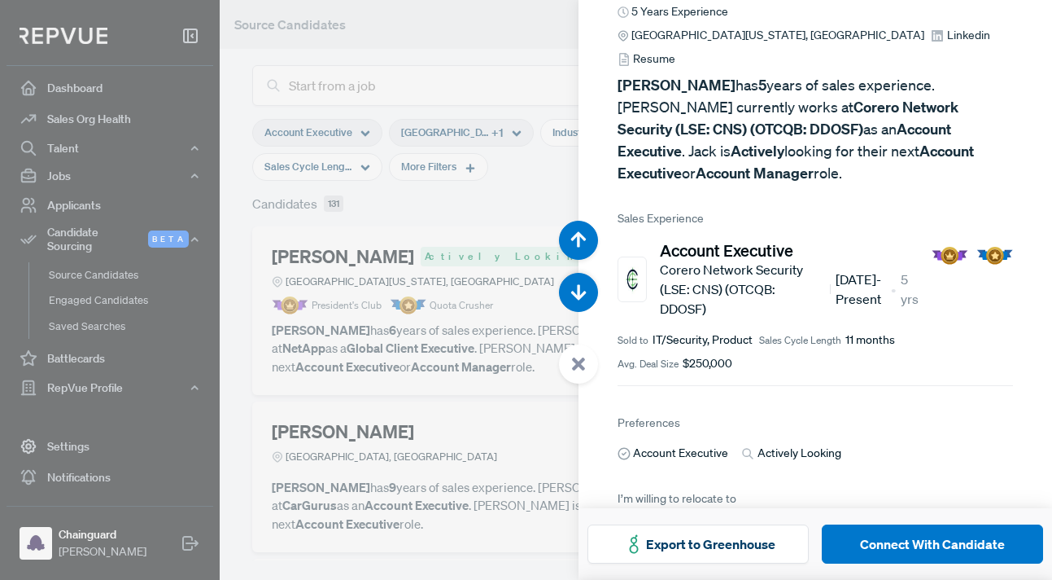
scroll to position [125, 0]
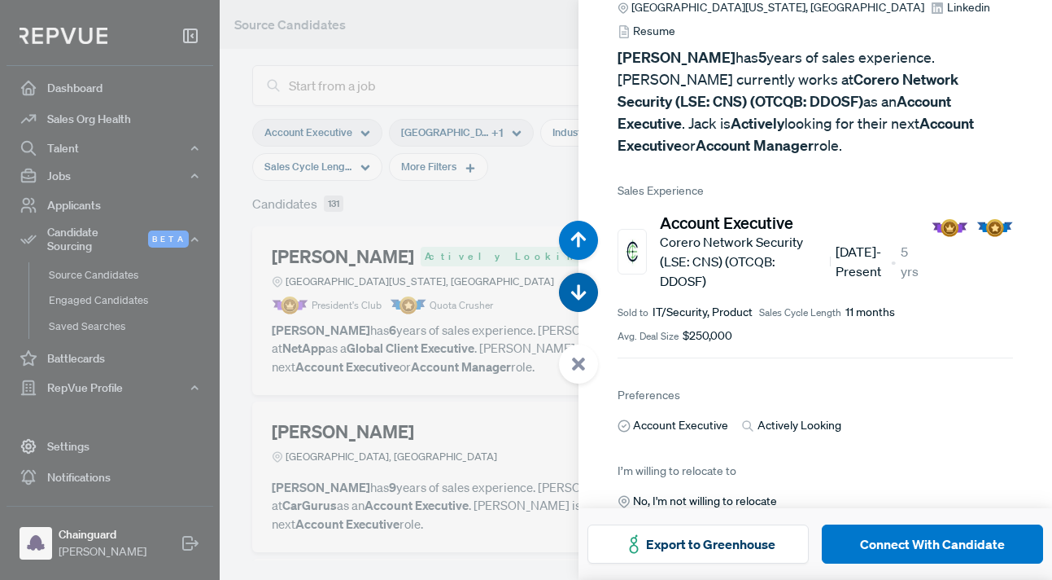
click at [577, 290] on use "button" at bounding box center [578, 291] width 15 height 15
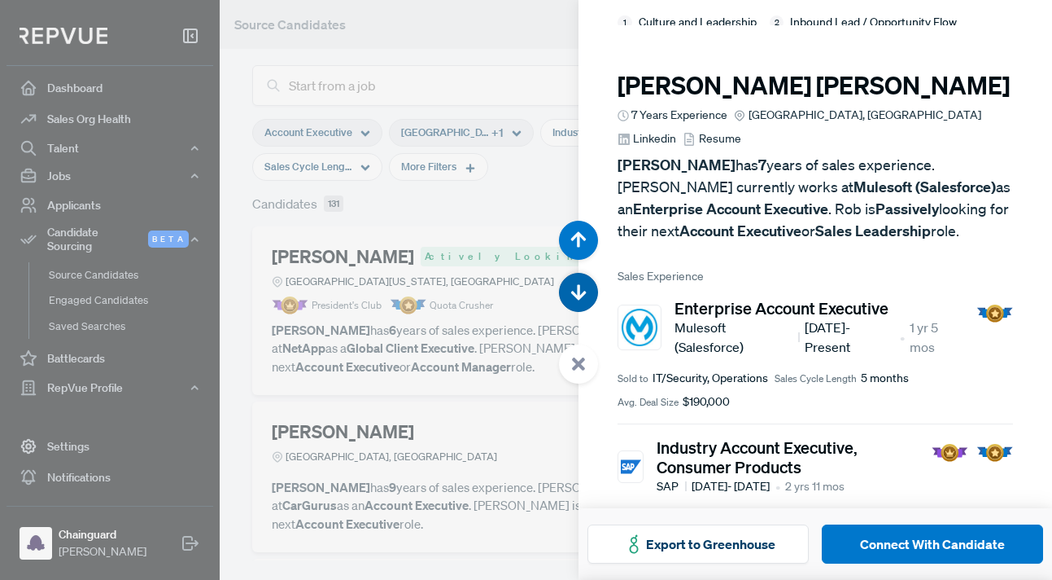
scroll to position [9852, 0]
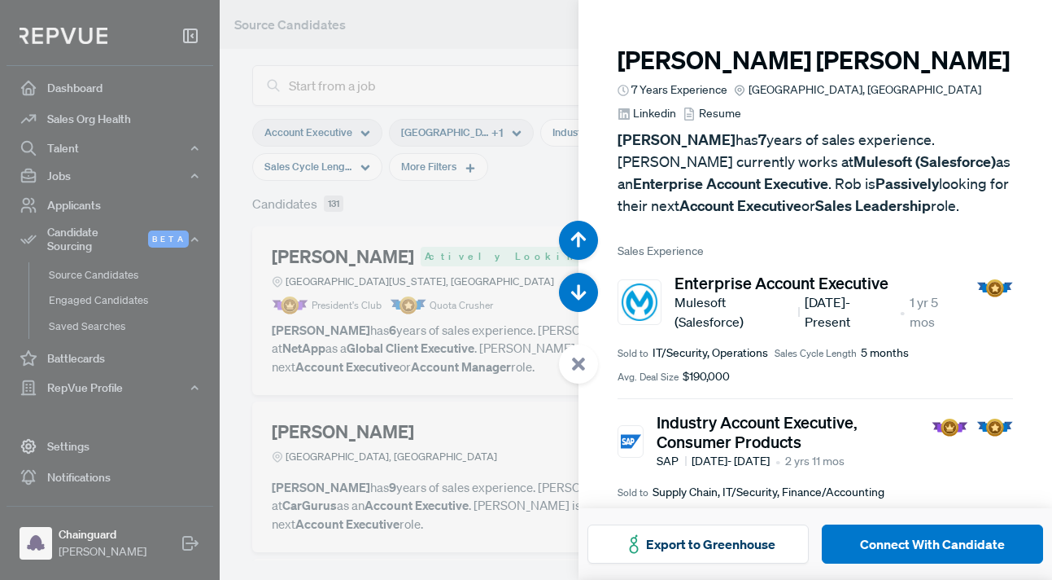
click at [676, 105] on span "Linkedin" at bounding box center [654, 113] width 43 height 17
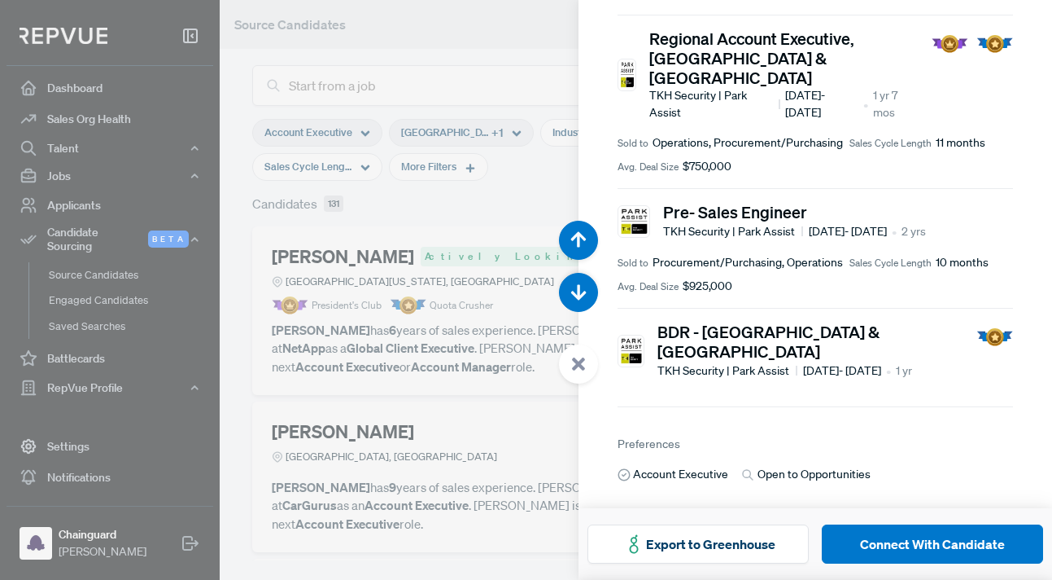
scroll to position [642, 0]
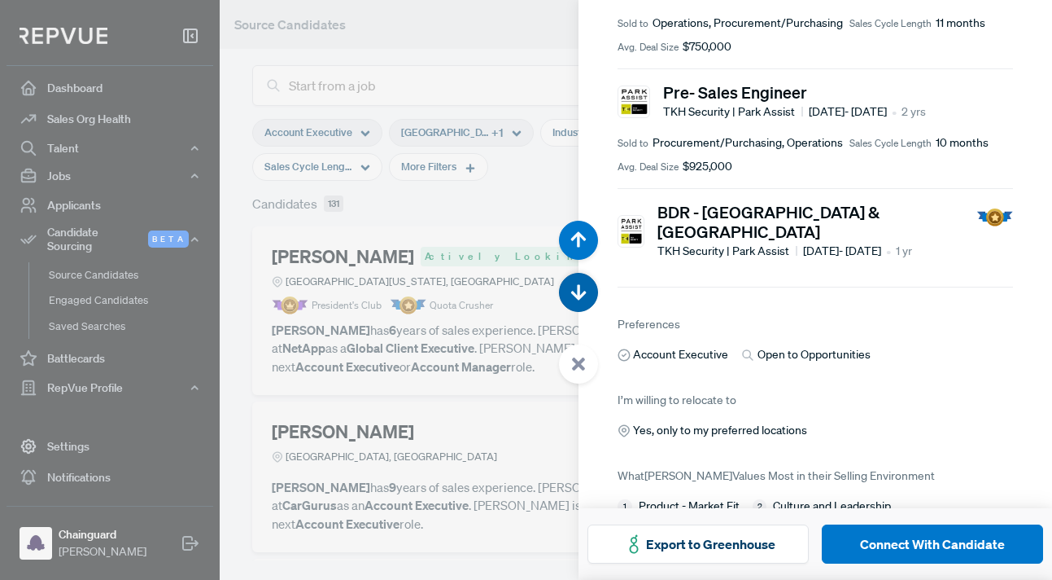
click at [580, 295] on use "button" at bounding box center [578, 291] width 15 height 15
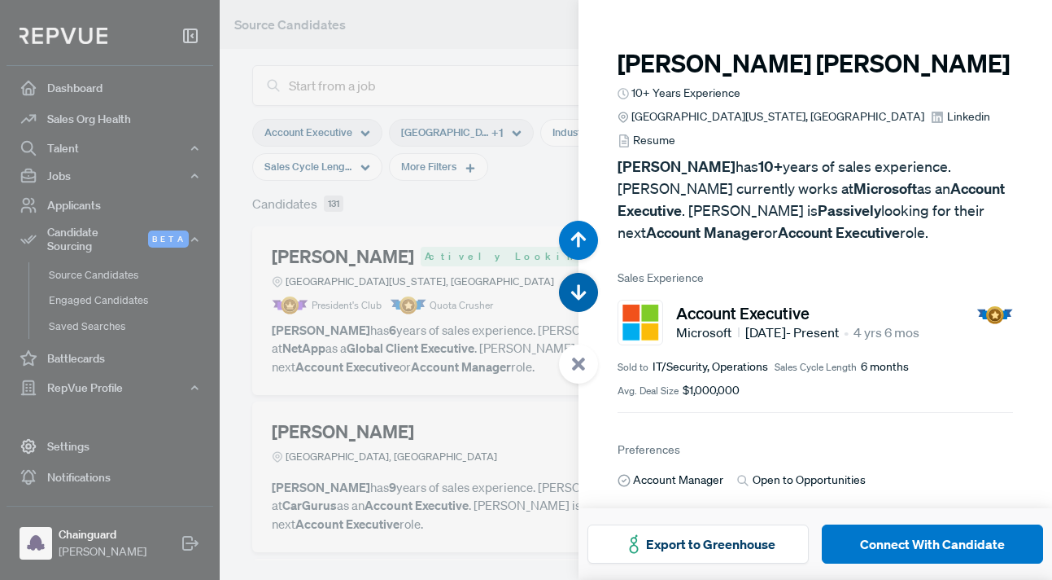
scroll to position [10431, 0]
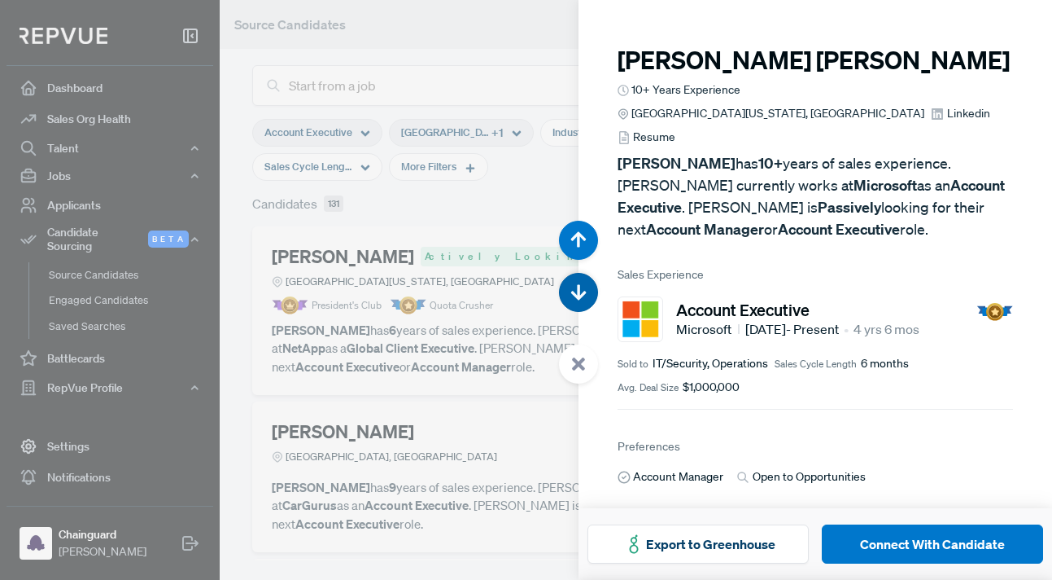
click at [580, 295] on use "button" at bounding box center [578, 291] width 15 height 15
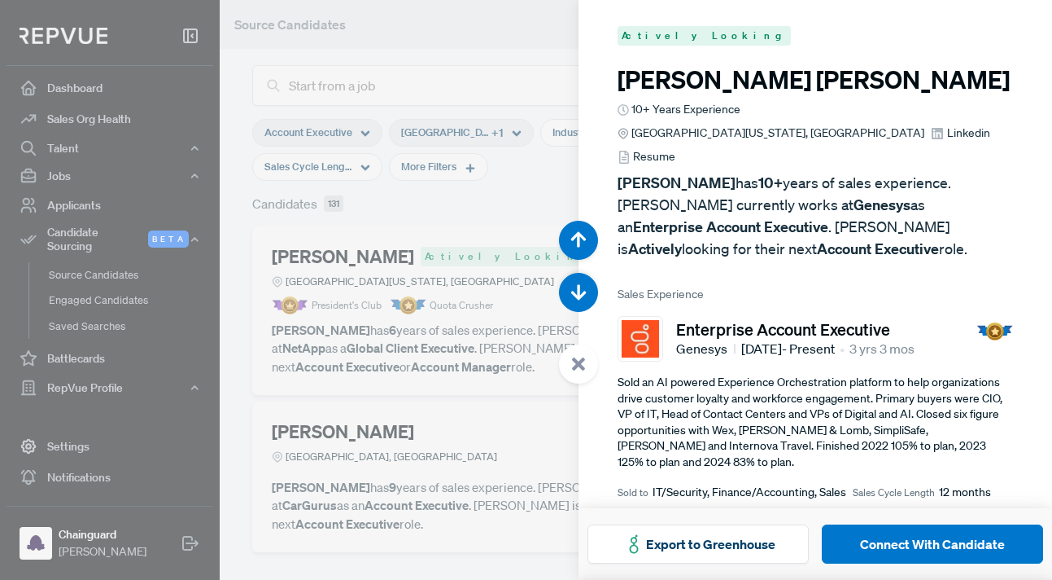
click at [952, 125] on span "Linkedin" at bounding box center [968, 133] width 43 height 17
click at [576, 287] on icon "button" at bounding box center [579, 292] width 16 height 16
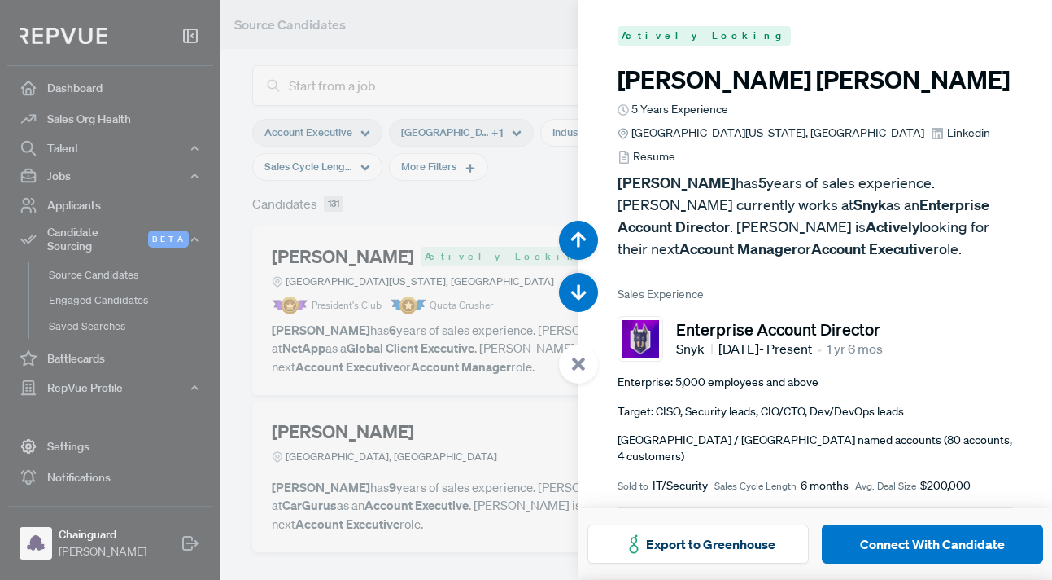
click at [951, 125] on span "Linkedin" at bounding box center [968, 133] width 43 height 17
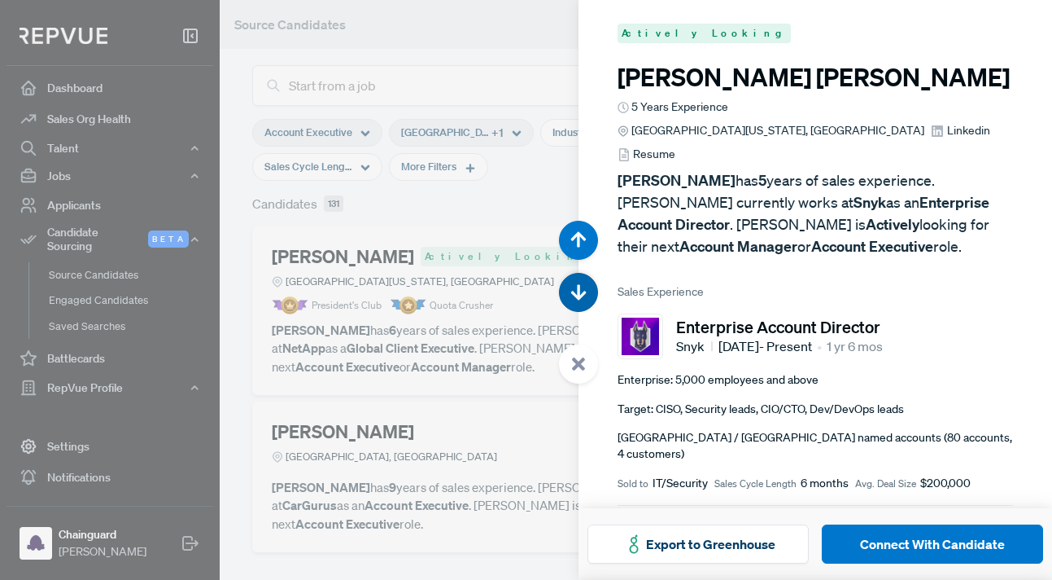
click at [574, 287] on icon "button" at bounding box center [579, 292] width 16 height 16
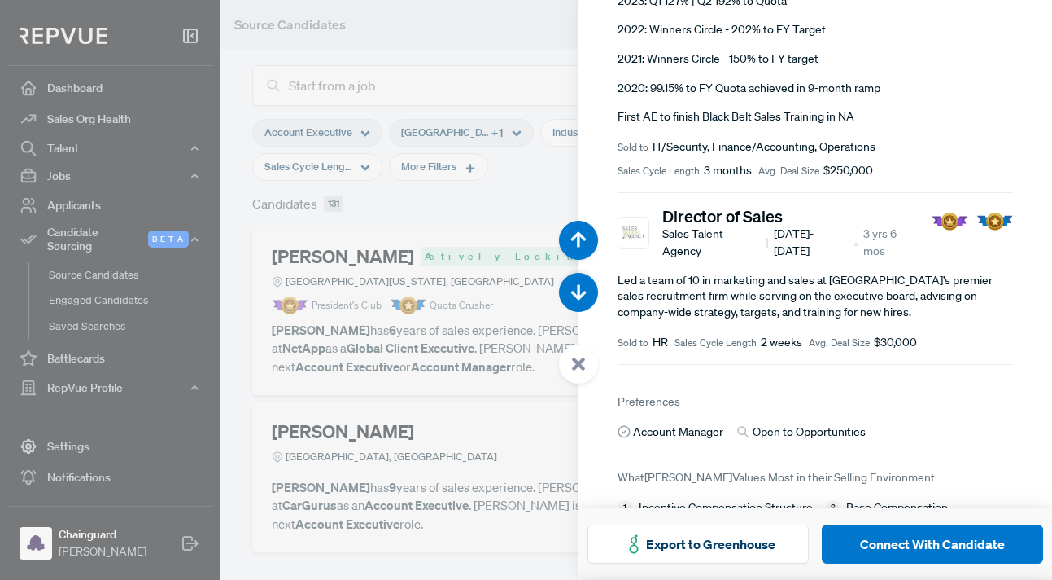
scroll to position [675, 0]
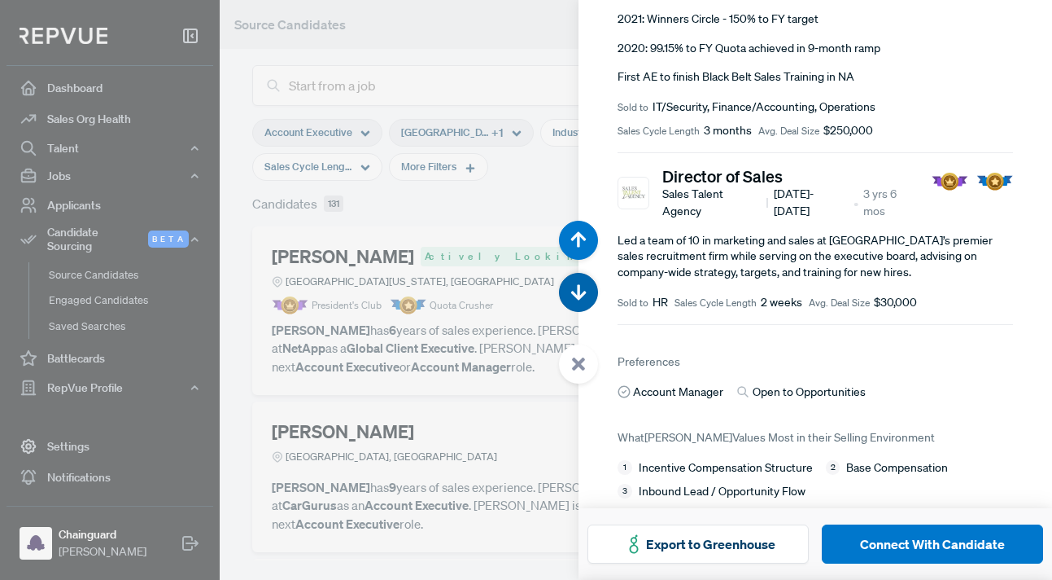
click at [583, 297] on icon "button" at bounding box center [579, 292] width 16 height 16
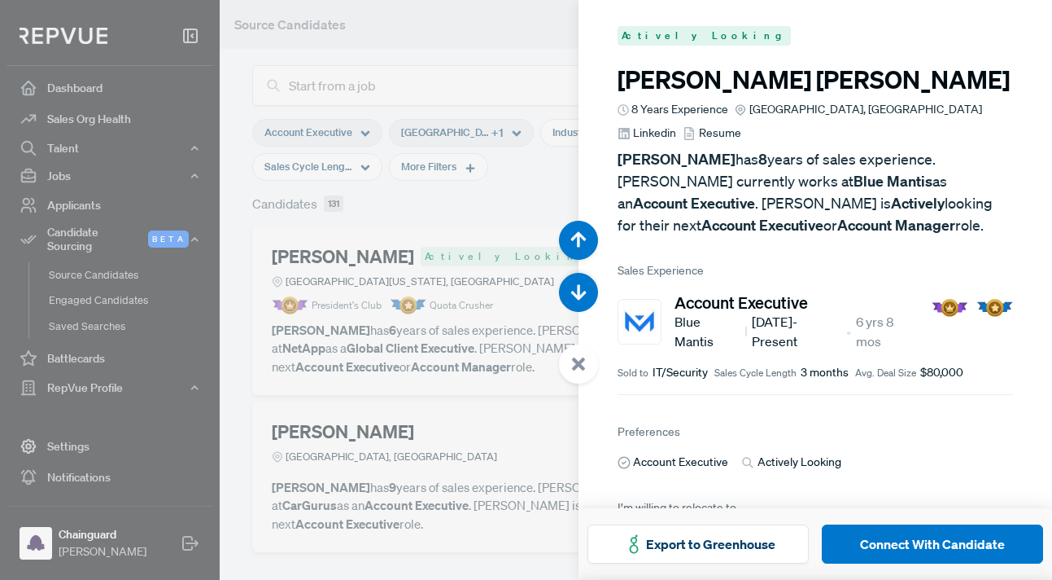
scroll to position [147, 0]
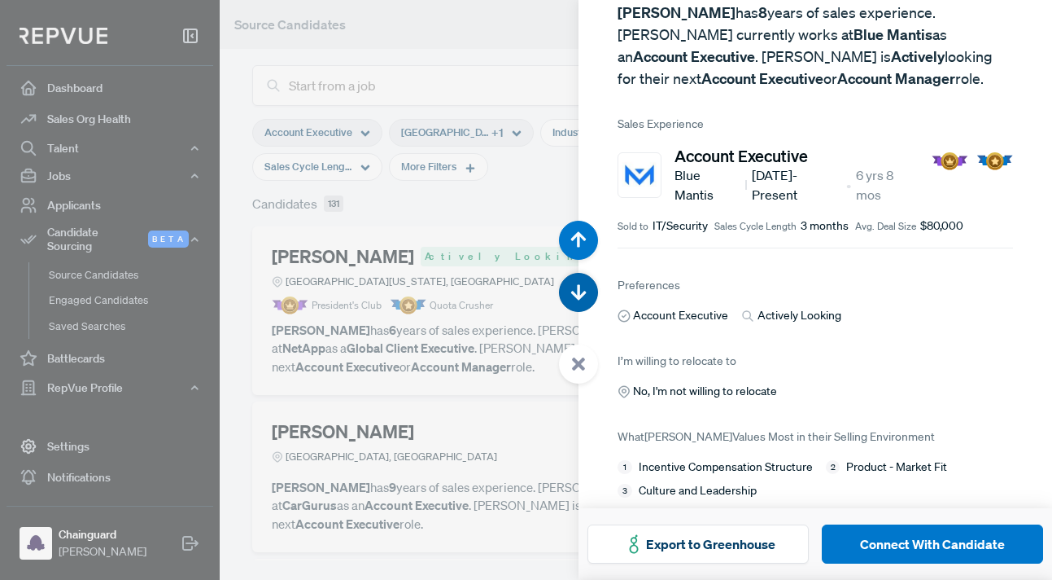
click at [577, 292] on use "button" at bounding box center [578, 291] width 15 height 15
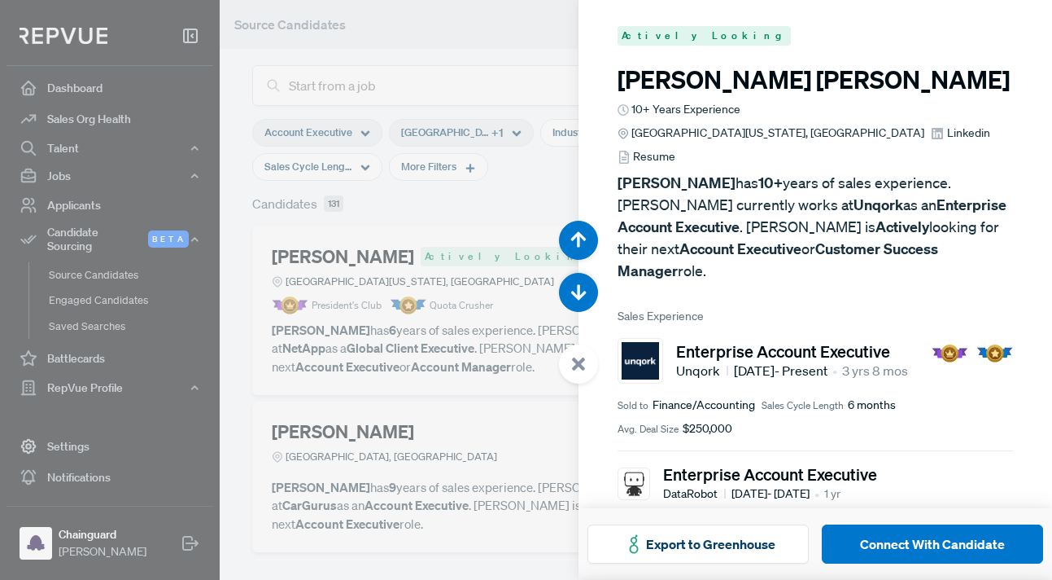
click at [956, 125] on span "Linkedin" at bounding box center [968, 133] width 43 height 17
click at [578, 293] on use "button" at bounding box center [578, 291] width 15 height 15
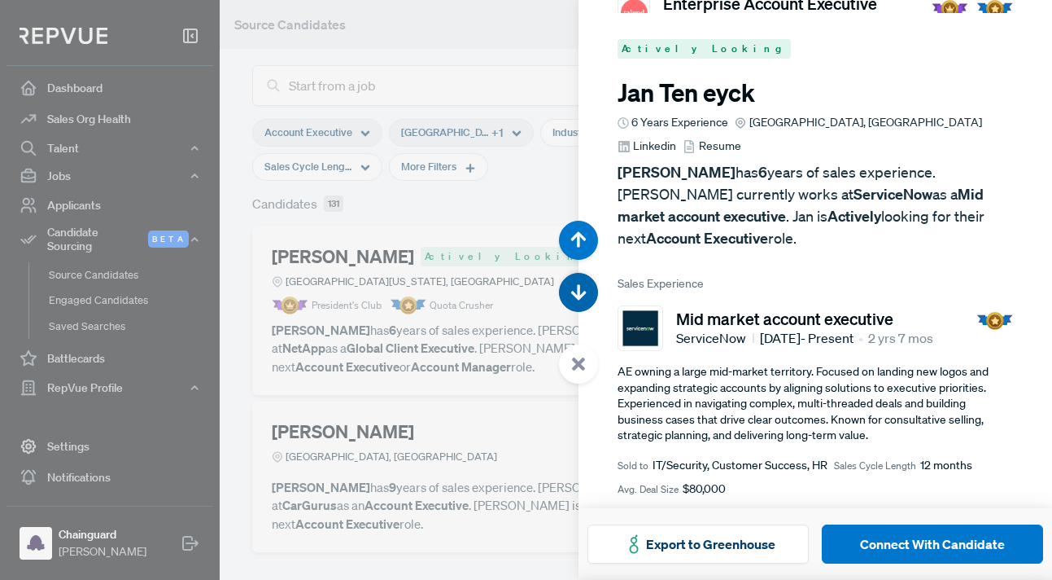
scroll to position [13908, 0]
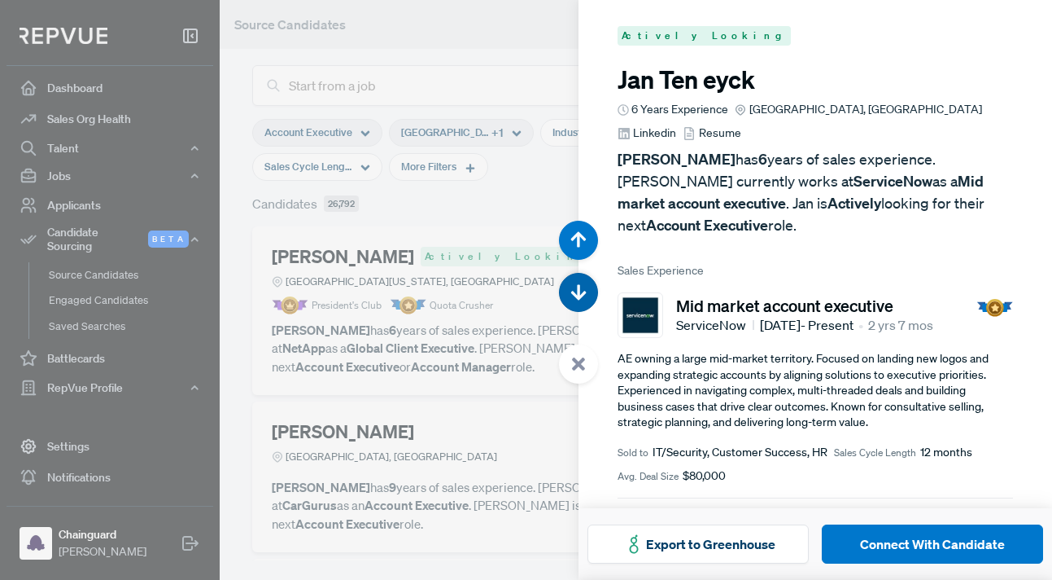
click at [579, 295] on use "button" at bounding box center [578, 291] width 15 height 15
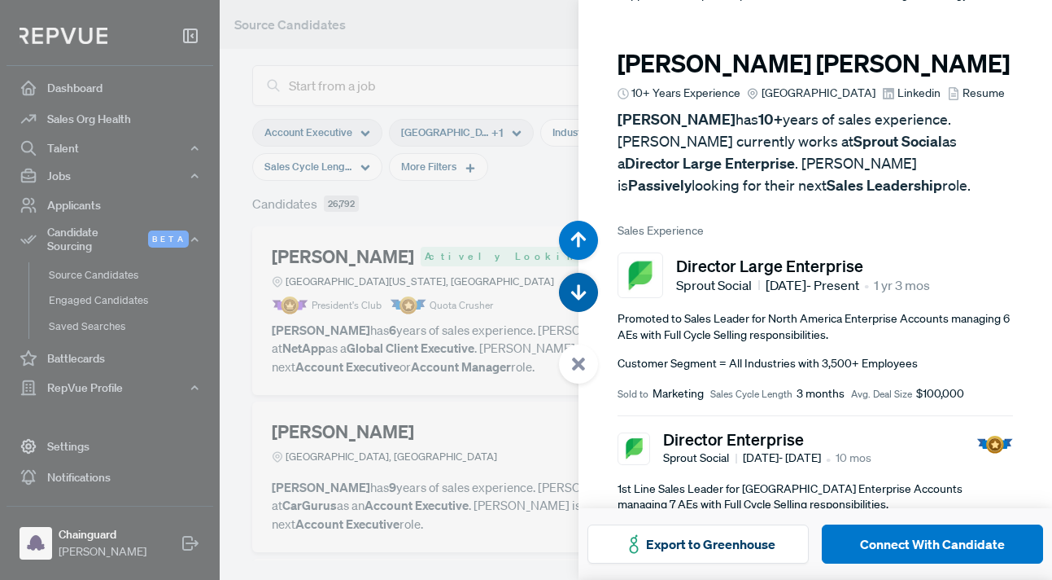
scroll to position [14488, 0]
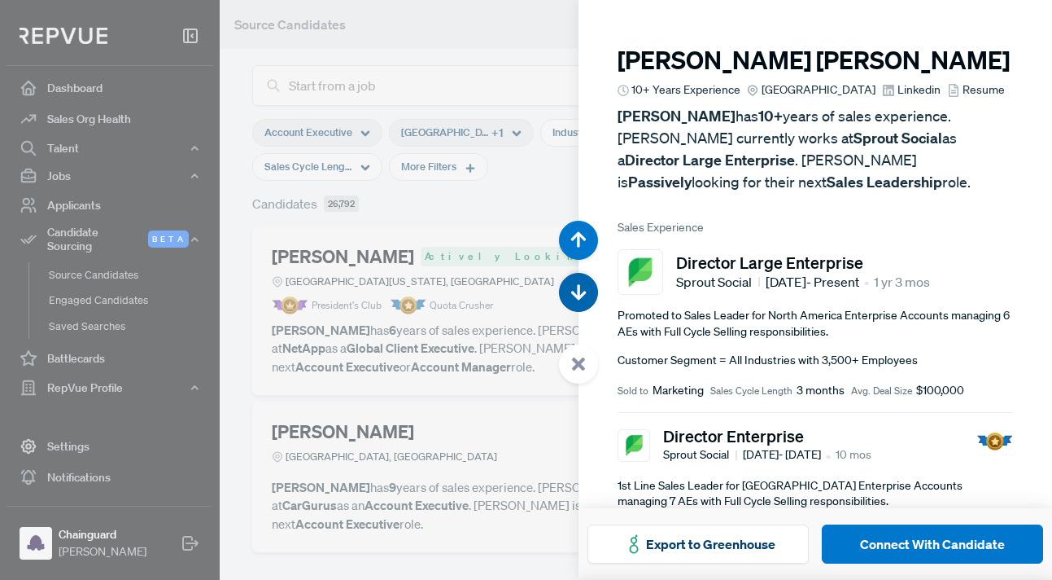
click at [579, 296] on use "button" at bounding box center [578, 291] width 15 height 15
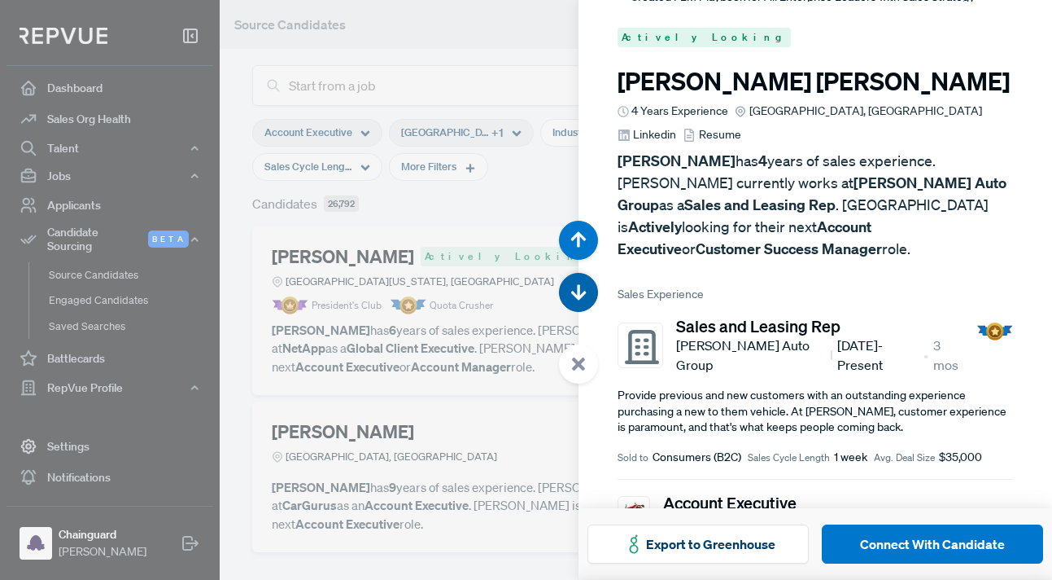
scroll to position [15067, 0]
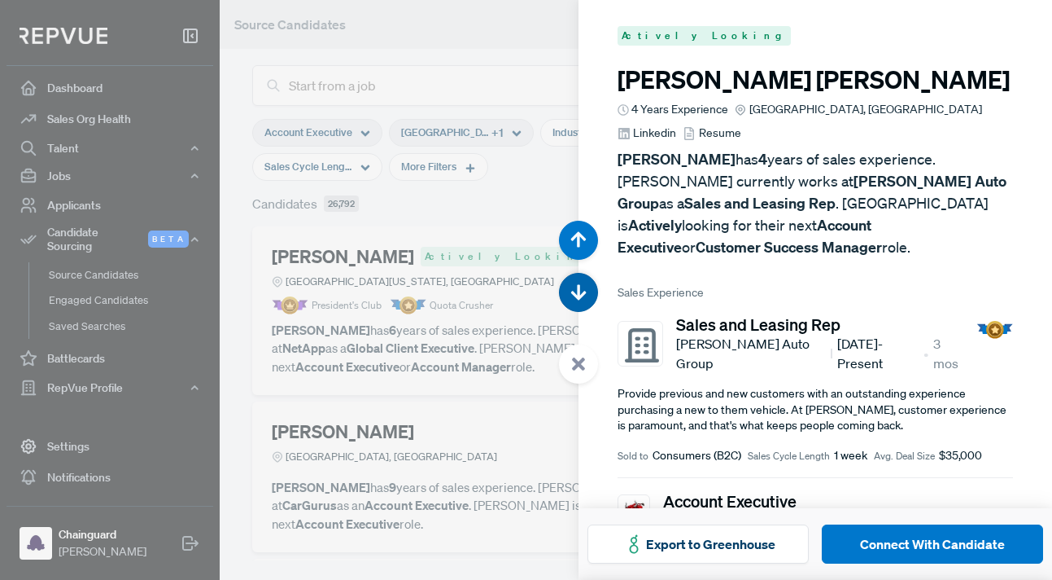
click at [579, 299] on use "button" at bounding box center [578, 291] width 15 height 15
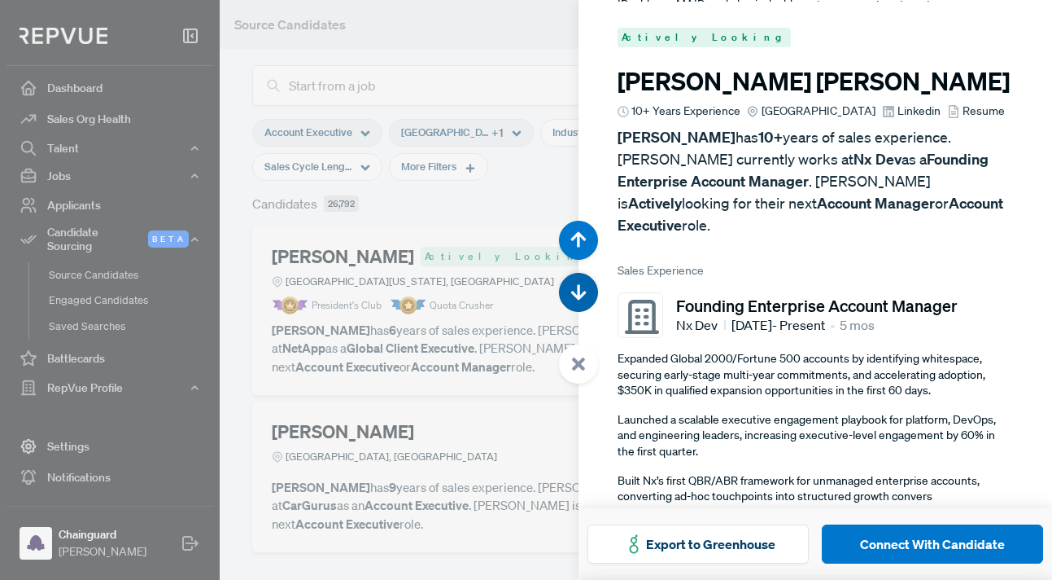
scroll to position [15647, 0]
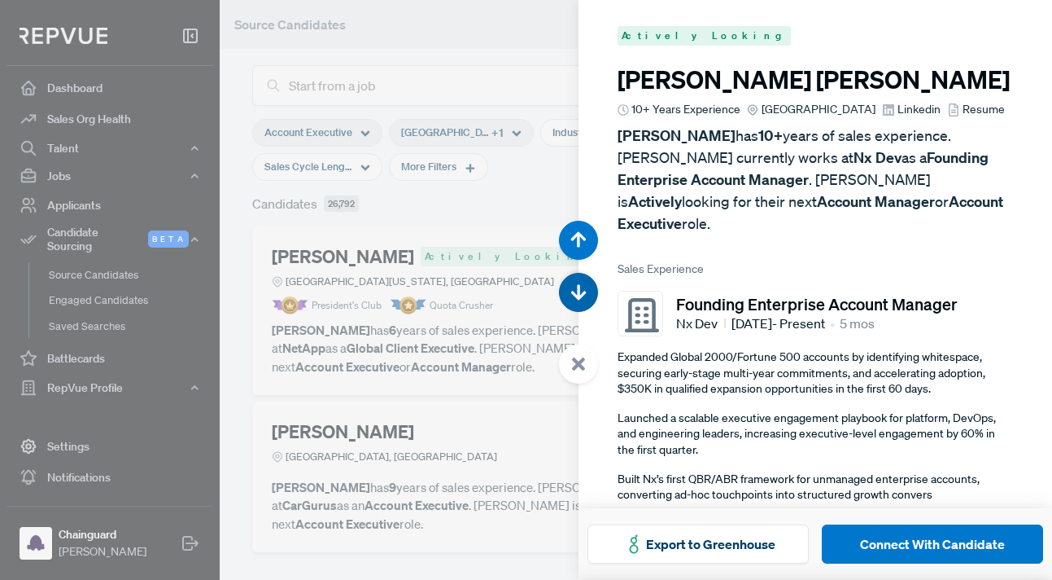
click at [579, 300] on icon "button" at bounding box center [579, 292] width 16 height 16
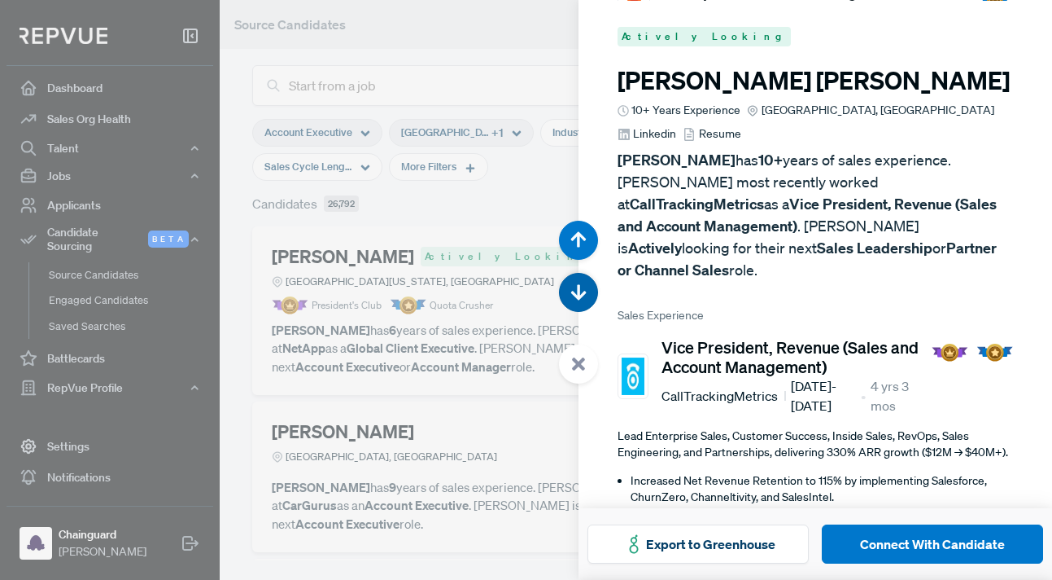
scroll to position [16226, 0]
click at [579, 300] on icon "button" at bounding box center [579, 292] width 16 height 16
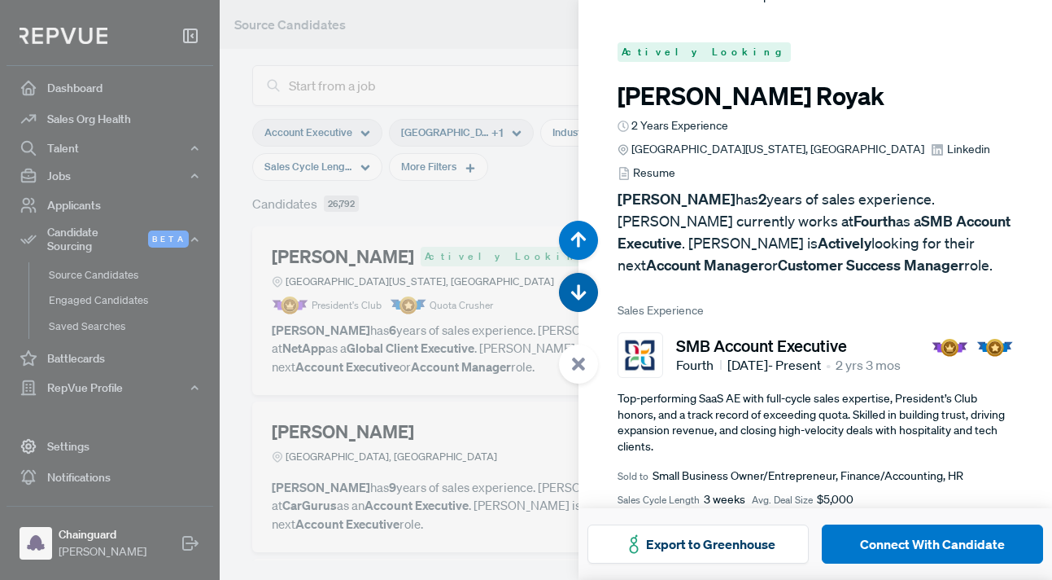
scroll to position [16806, 0]
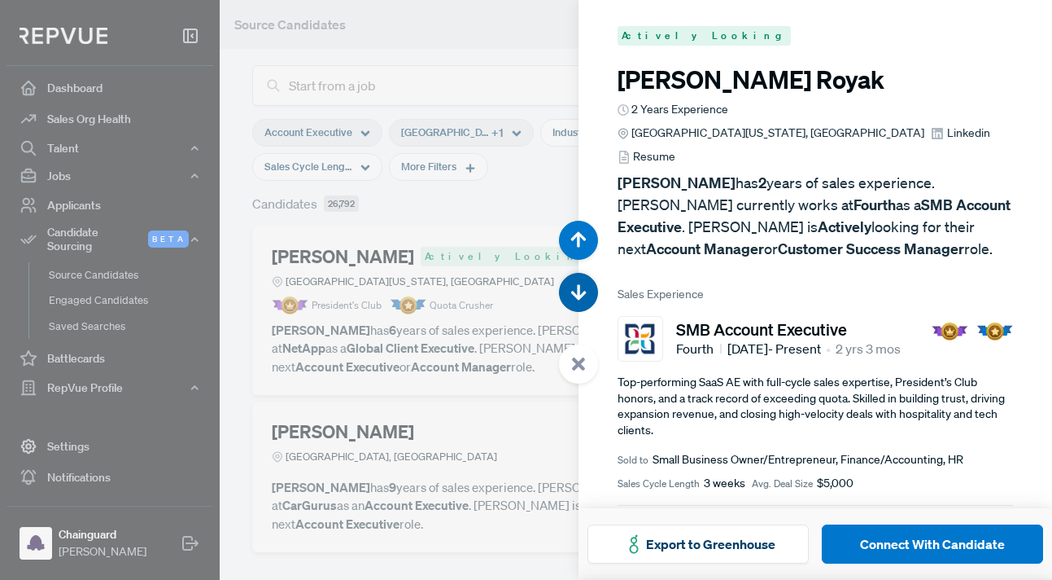
click at [579, 300] on icon "button" at bounding box center [579, 292] width 16 height 16
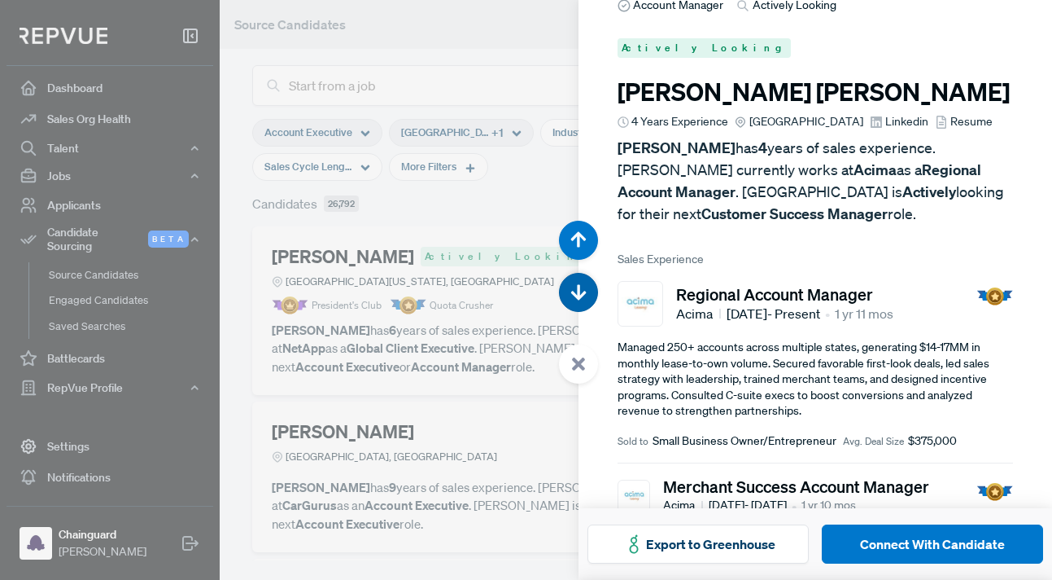
scroll to position [17386, 0]
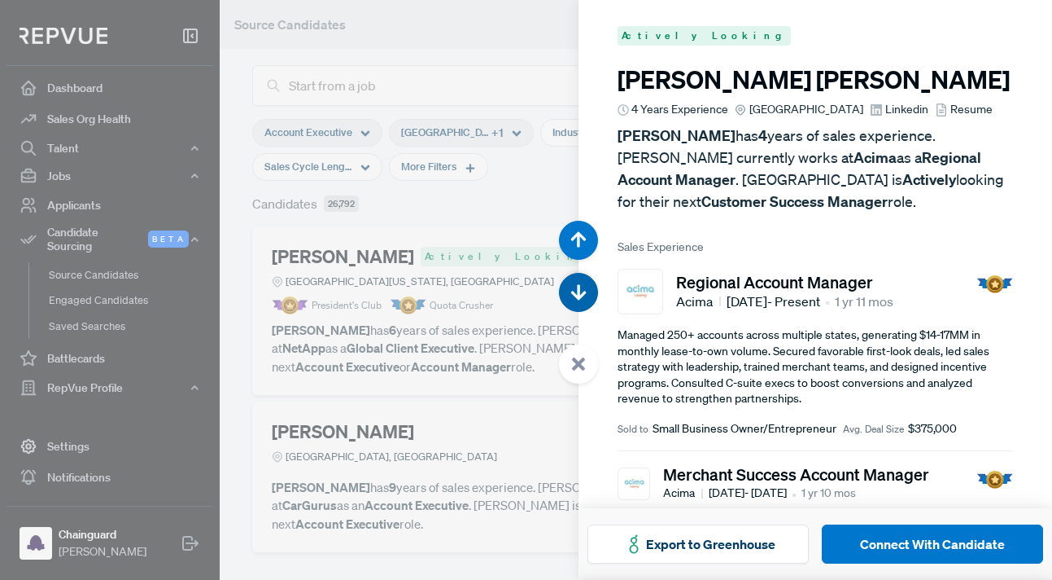
click at [579, 300] on button "button" at bounding box center [578, 292] width 39 height 39
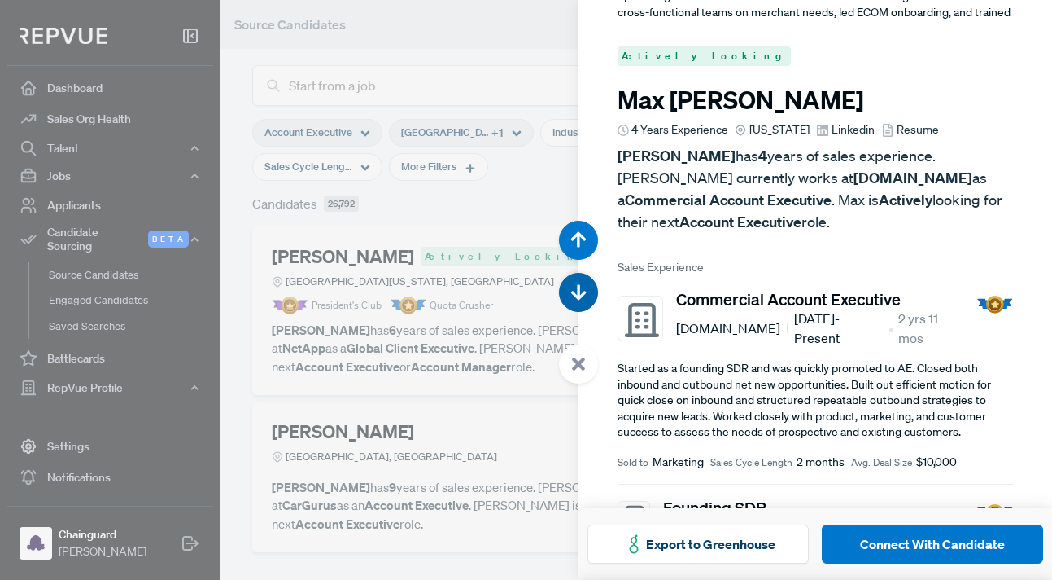
scroll to position [17965, 0]
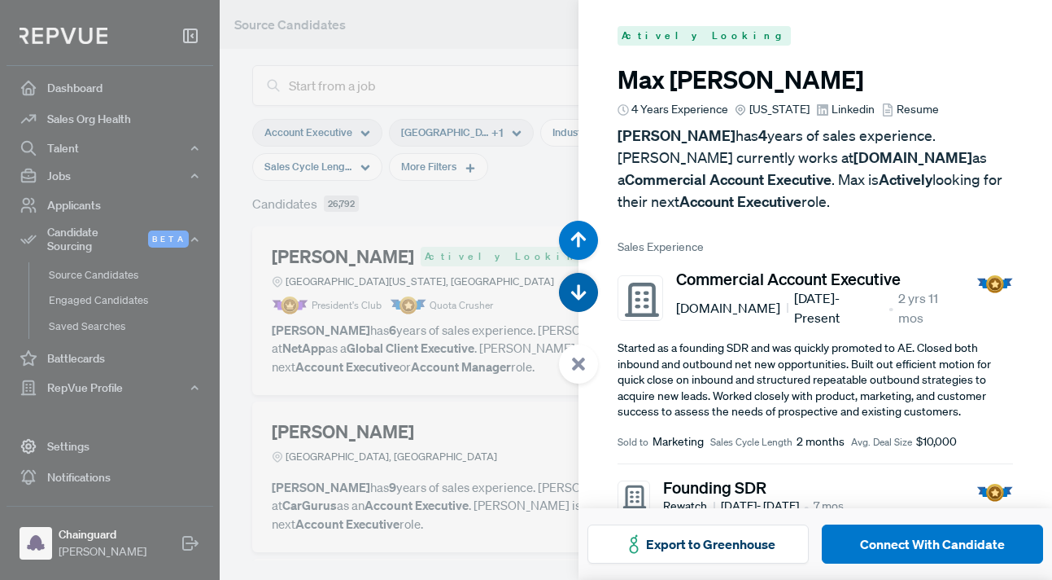
click at [579, 300] on button "button" at bounding box center [578, 292] width 39 height 39
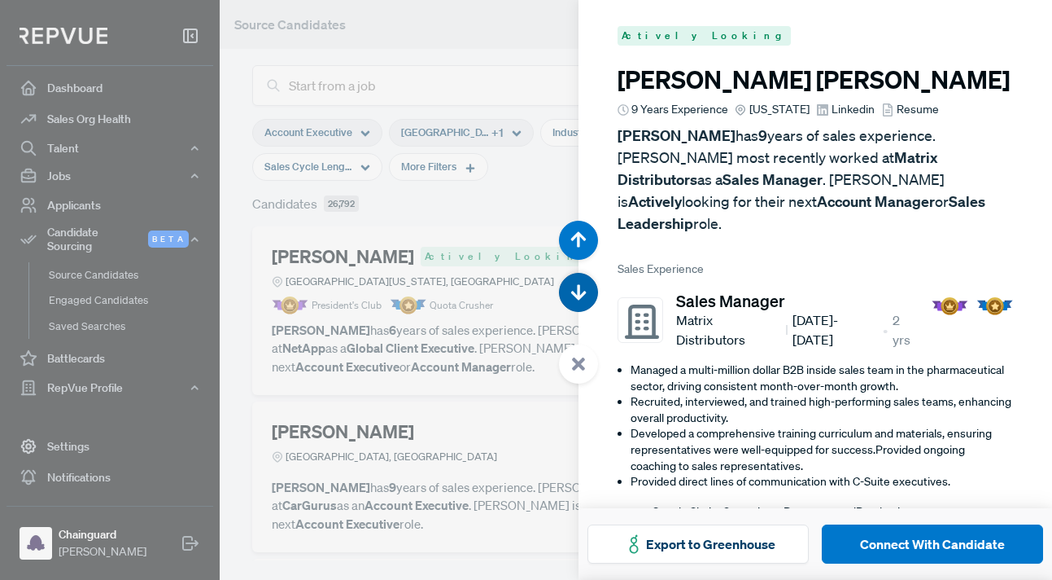
click at [579, 300] on button "button" at bounding box center [578, 292] width 39 height 39
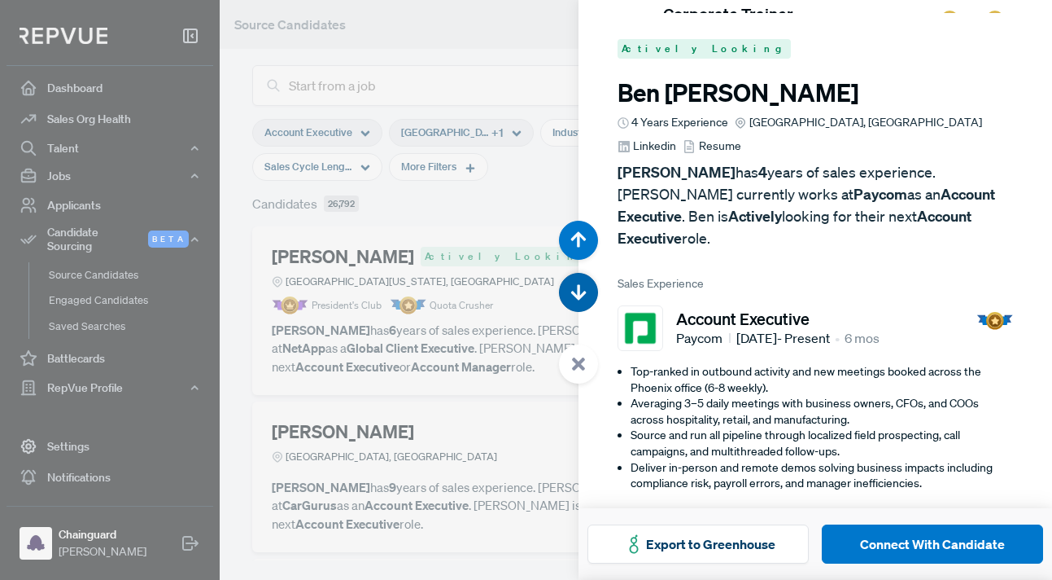
scroll to position [19124, 0]
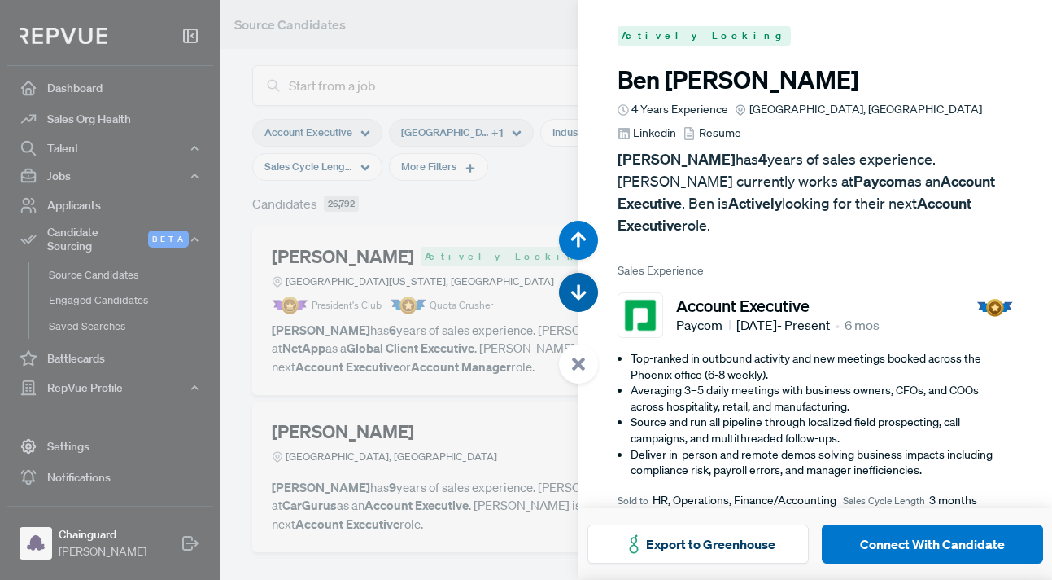
click at [579, 300] on button "button" at bounding box center [578, 292] width 39 height 39
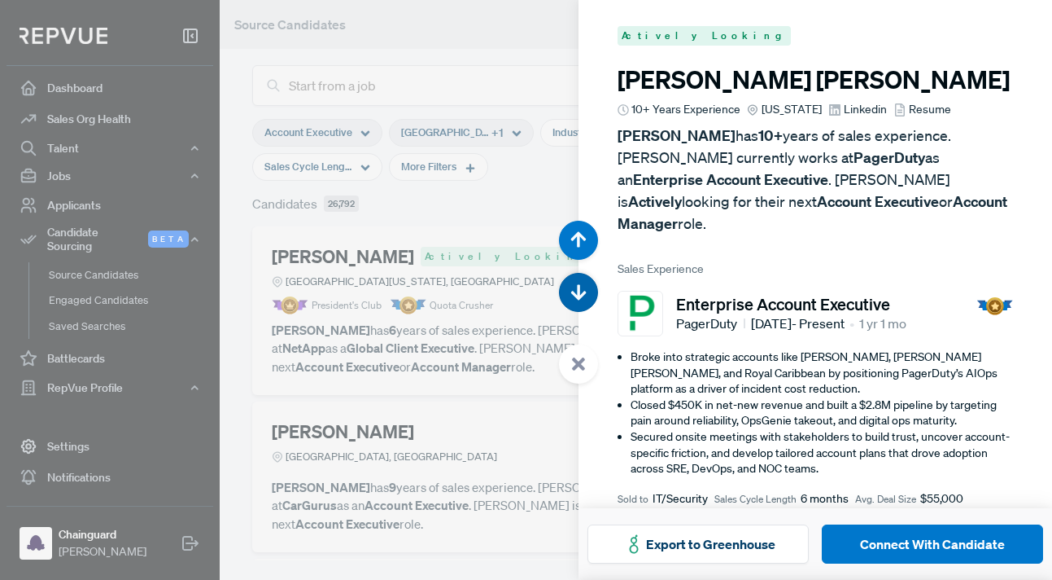
click at [579, 300] on button "button" at bounding box center [578, 292] width 39 height 39
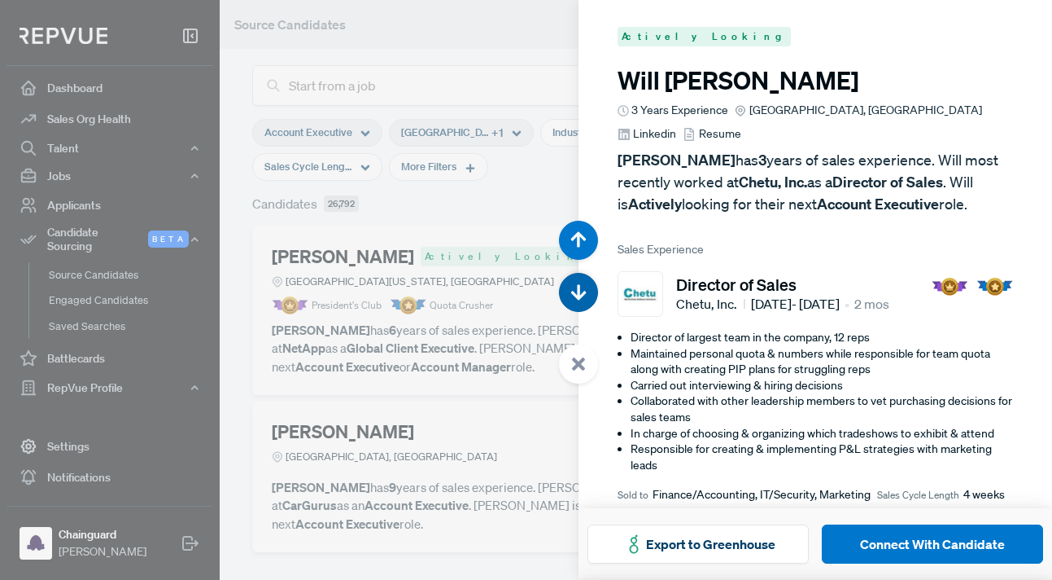
scroll to position [20283, 0]
click at [579, 240] on use "button" at bounding box center [578, 238] width 15 height 15
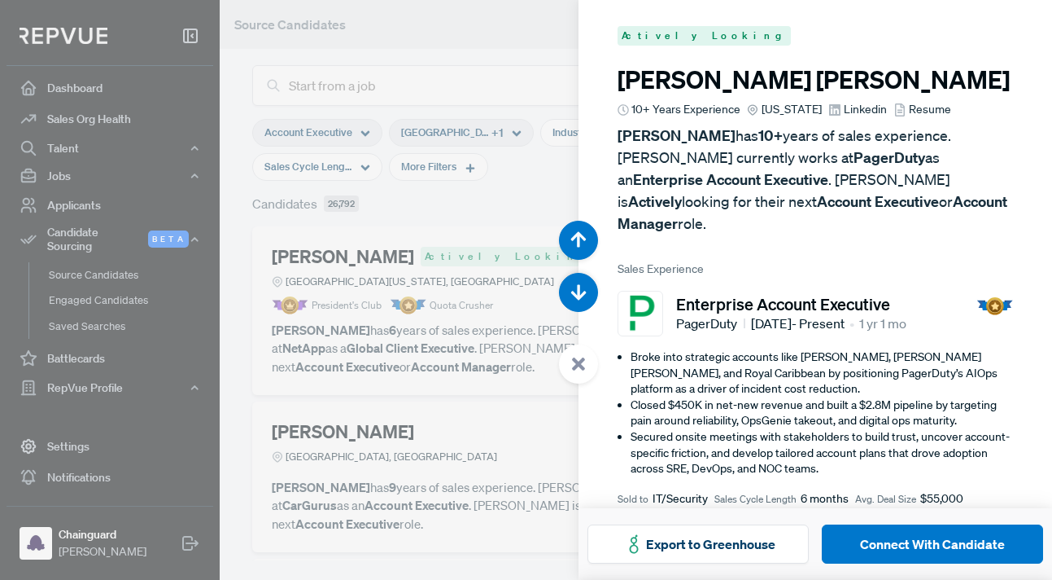
click at [844, 108] on span "Linkedin" at bounding box center [865, 109] width 43 height 17
click at [588, 294] on button "button" at bounding box center [578, 292] width 39 height 39
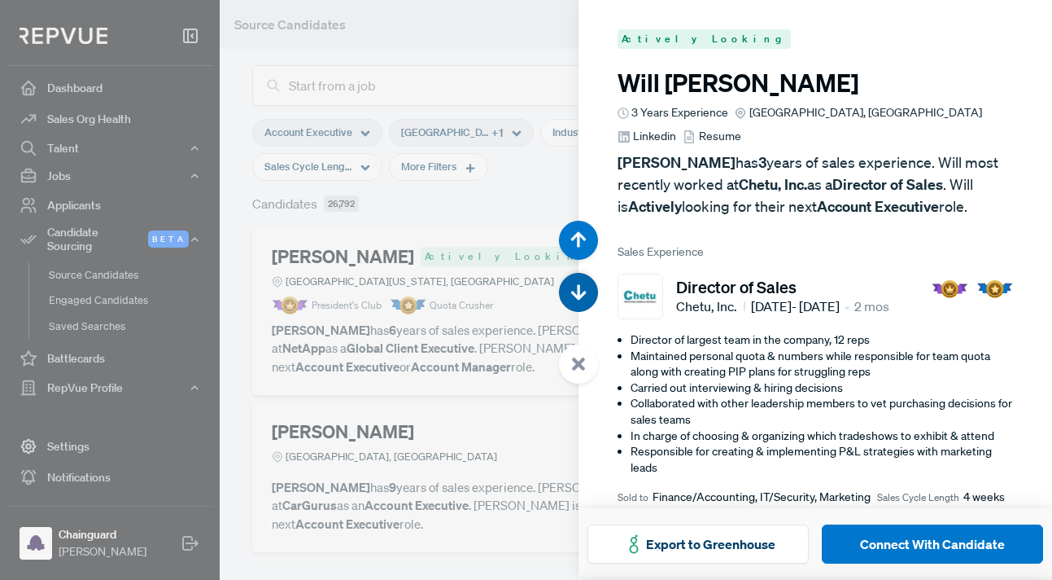
scroll to position [20283, 0]
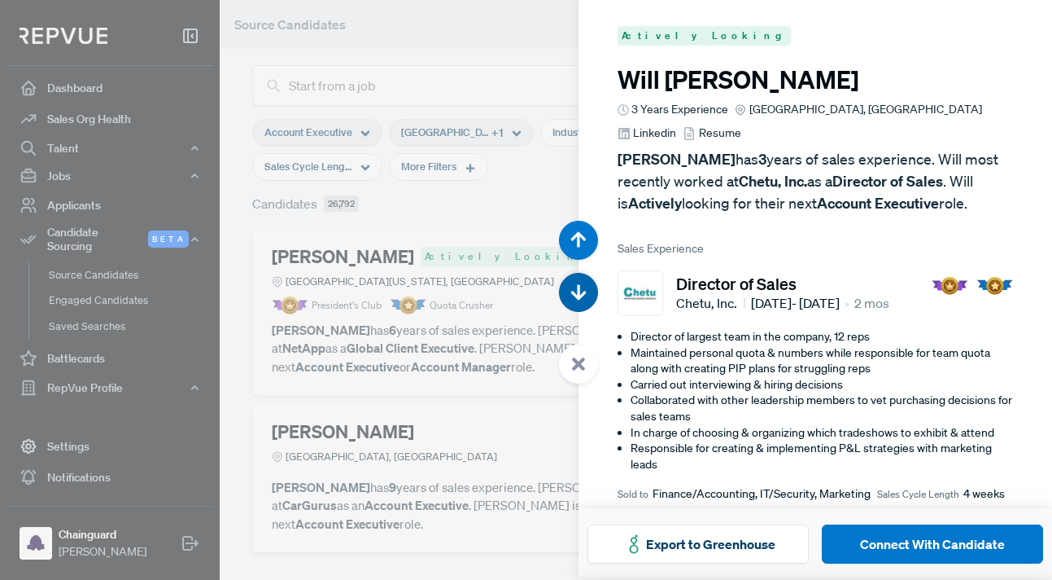
click at [588, 294] on button "button" at bounding box center [578, 292] width 39 height 39
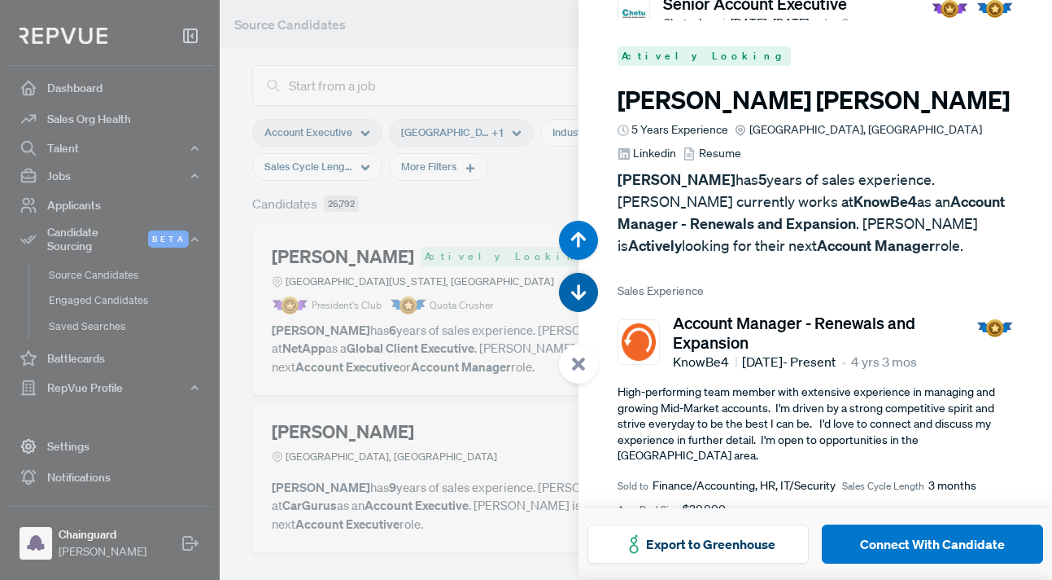
scroll to position [20863, 0]
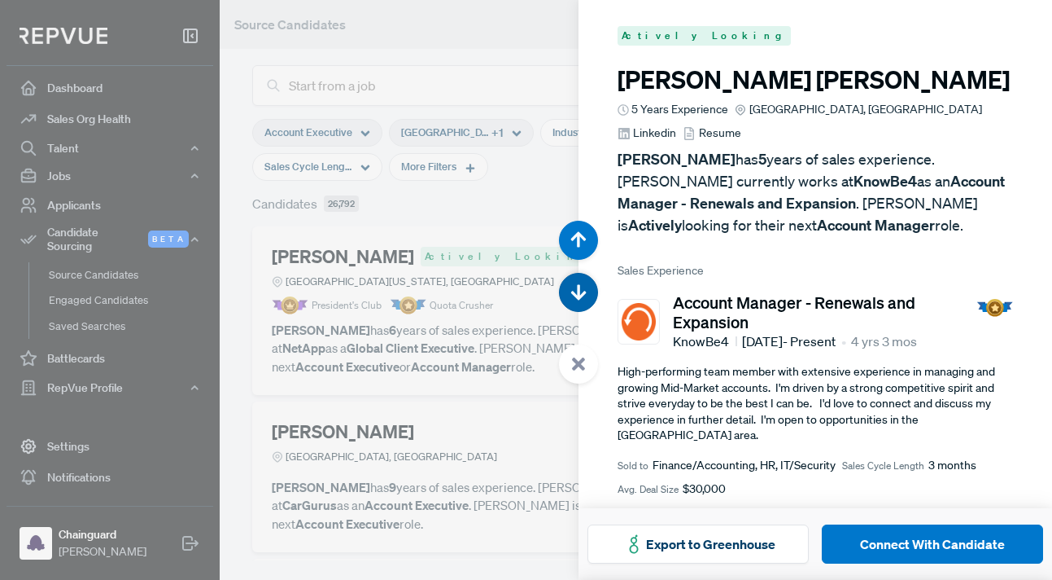
click at [588, 294] on button "button" at bounding box center [578, 292] width 39 height 39
